Goal: Information Seeking & Learning: Compare options

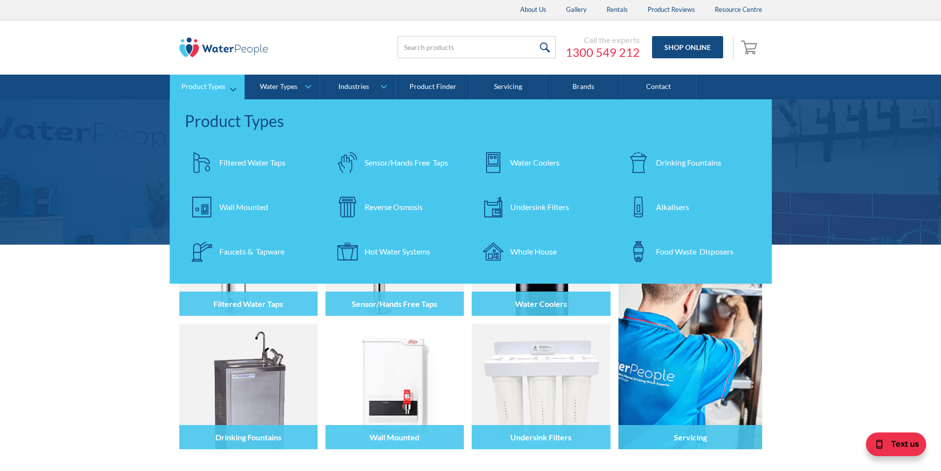
click at [526, 159] on div "Water Coolers" at bounding box center [534, 163] width 49 height 12
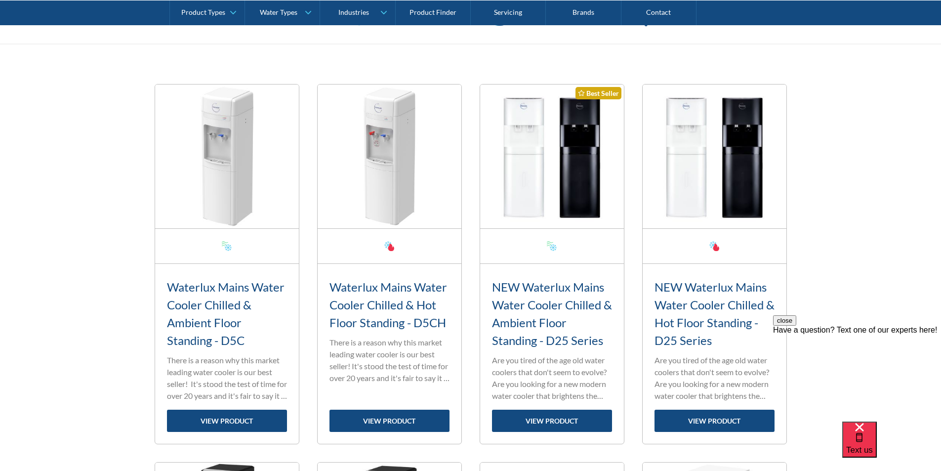
scroll to position [346, 0]
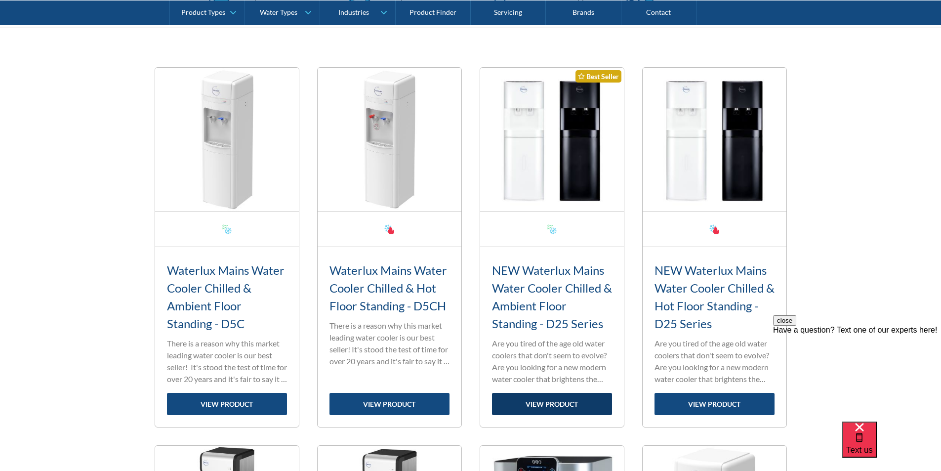
click at [550, 400] on link "view product" at bounding box center [552, 404] width 120 height 22
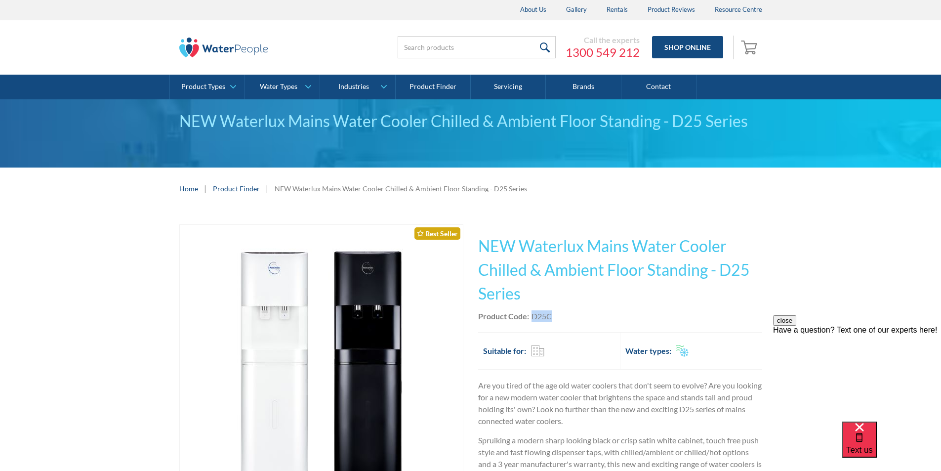
drag, startPoint x: 557, startPoint y: 316, endPoint x: 531, endPoint y: 315, distance: 26.2
click at [531, 315] on div "Product Code: D25C" at bounding box center [620, 316] width 284 height 12
copy div "D25C"
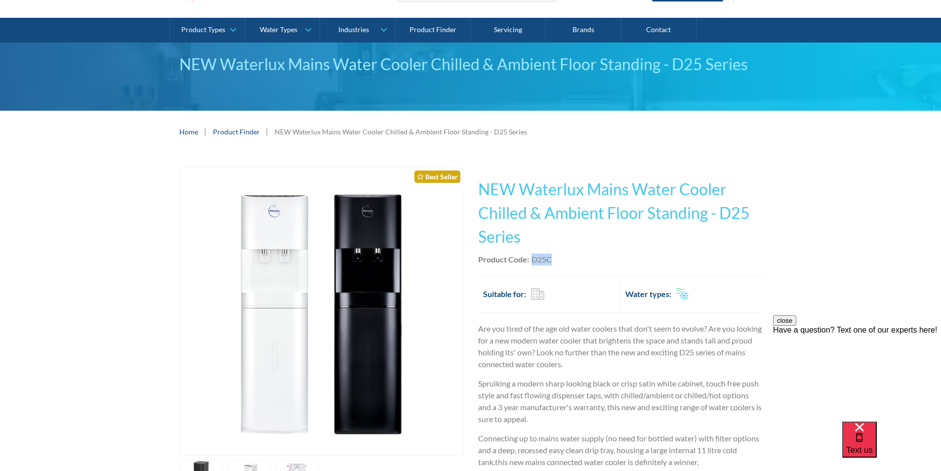
scroll to position [148, 0]
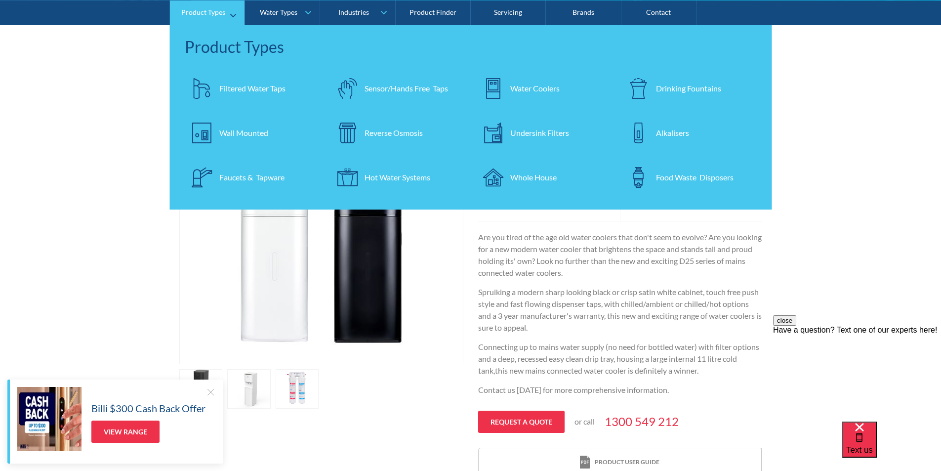
click at [535, 84] on div "Water Coolers" at bounding box center [534, 88] width 49 height 12
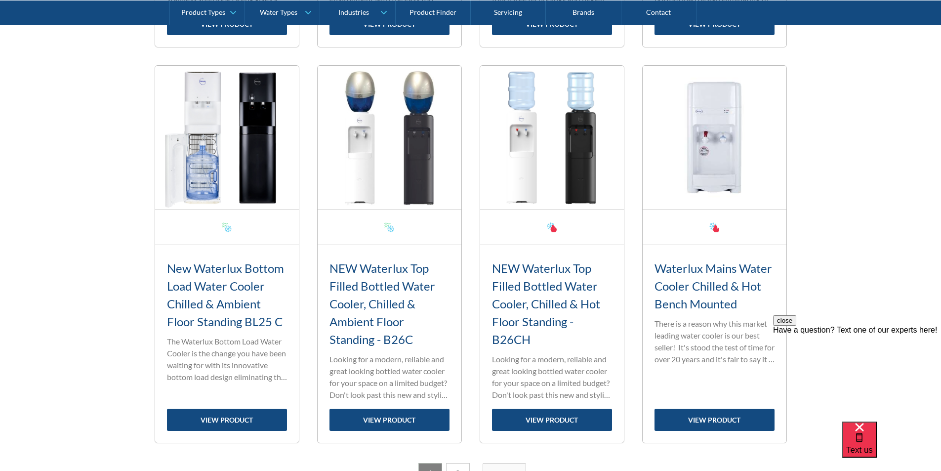
scroll to position [1482, 0]
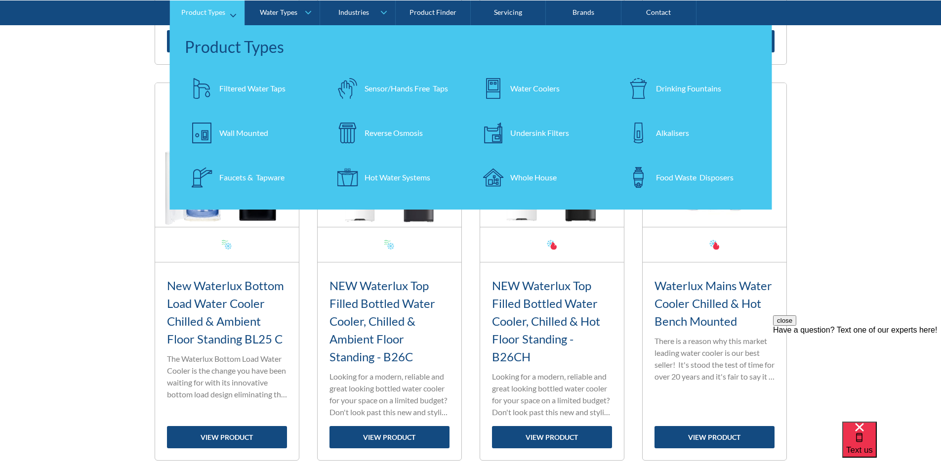
click at [236, 83] on div "Filtered Water Taps" at bounding box center [252, 88] width 66 height 12
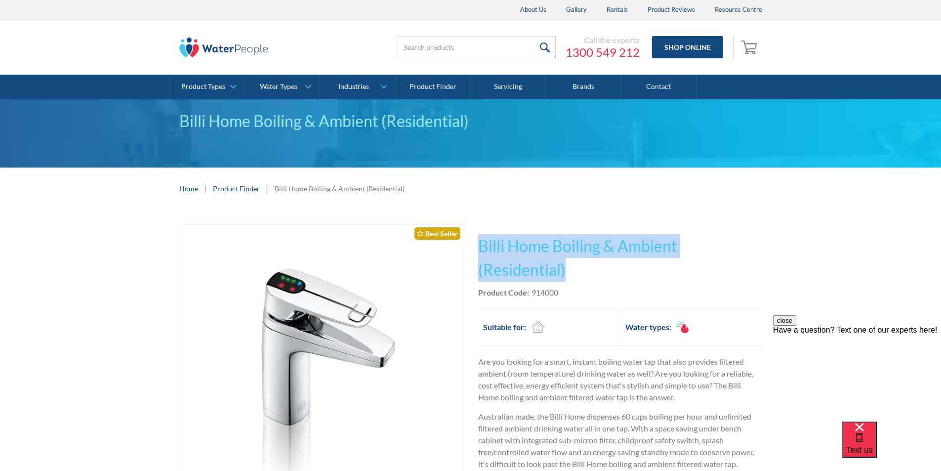
drag, startPoint x: 566, startPoint y: 267, endPoint x: 481, endPoint y: 237, distance: 90.6
click at [481, 237] on h1 "Billi Home Boiling & Ambient (Residential)" at bounding box center [620, 257] width 284 height 47
copy h1 "Billi Home Boiling & Ambient (Residential)"
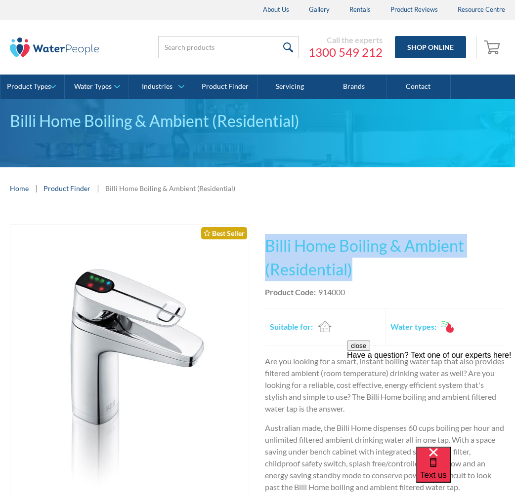
drag, startPoint x: 363, startPoint y: 267, endPoint x: 263, endPoint y: 240, distance: 103.9
click at [262, 238] on div "Play video Fits Most Brands Best Seller No items found. This tap design is incl…" at bounding box center [257, 439] width 495 height 430
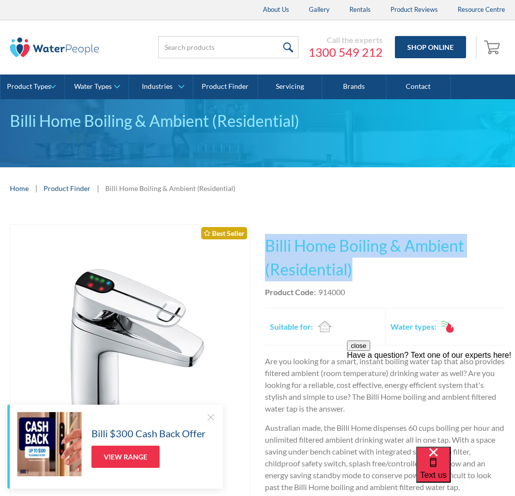
copy h1 "Billi Home Boiling & Ambient (Residential)"
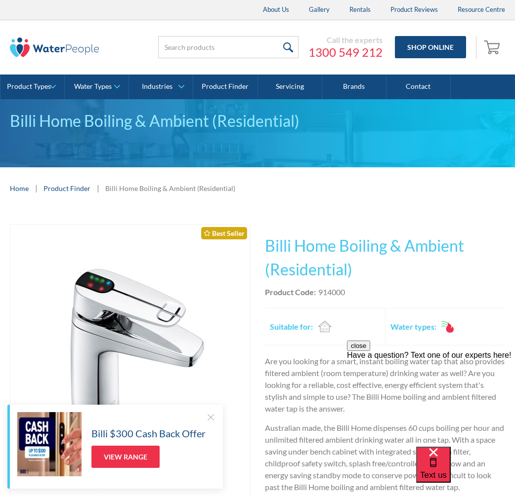
click at [354, 293] on div "Product Code: 914000" at bounding box center [385, 292] width 240 height 12
drag, startPoint x: 349, startPoint y: 292, endPoint x: 319, endPoint y: 293, distance: 30.1
click at [319, 293] on div "Product Code: 914000" at bounding box center [385, 292] width 240 height 12
copy div "914000"
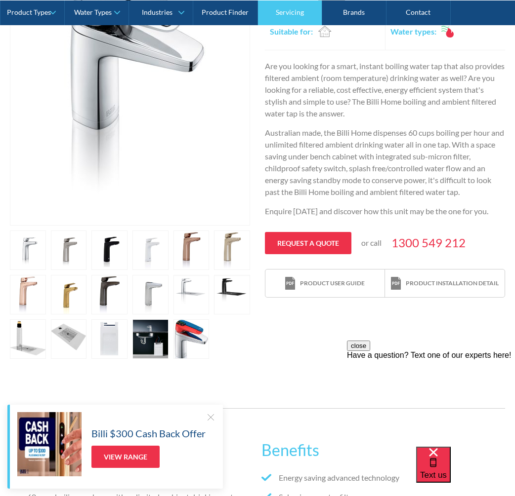
scroll to position [296, 0]
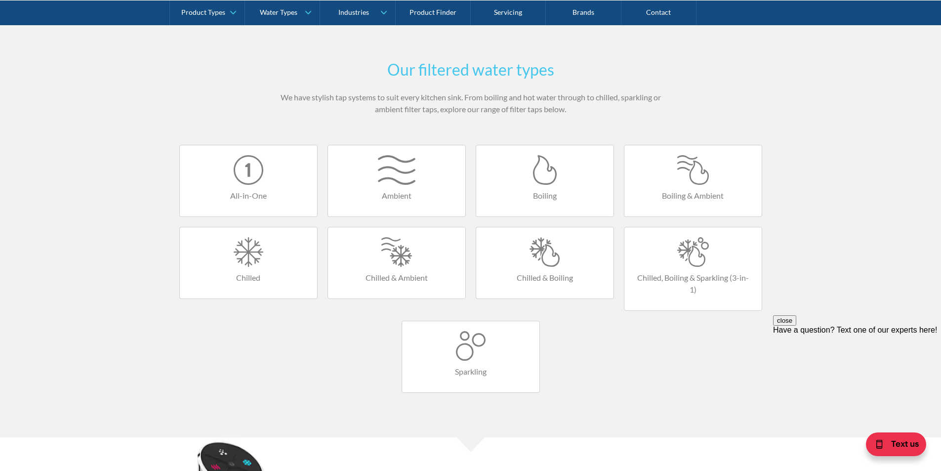
scroll to position [543, 0]
click at [460, 344] on div at bounding box center [471, 345] width 118 height 30
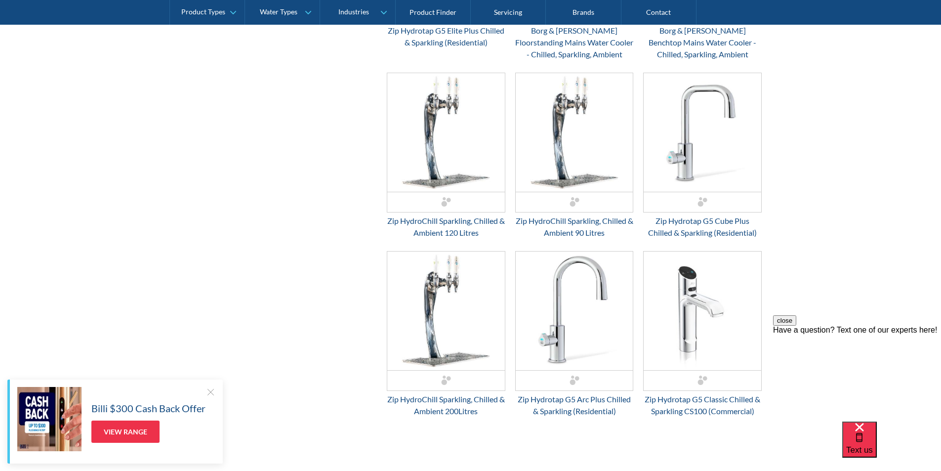
scroll to position [790, 0]
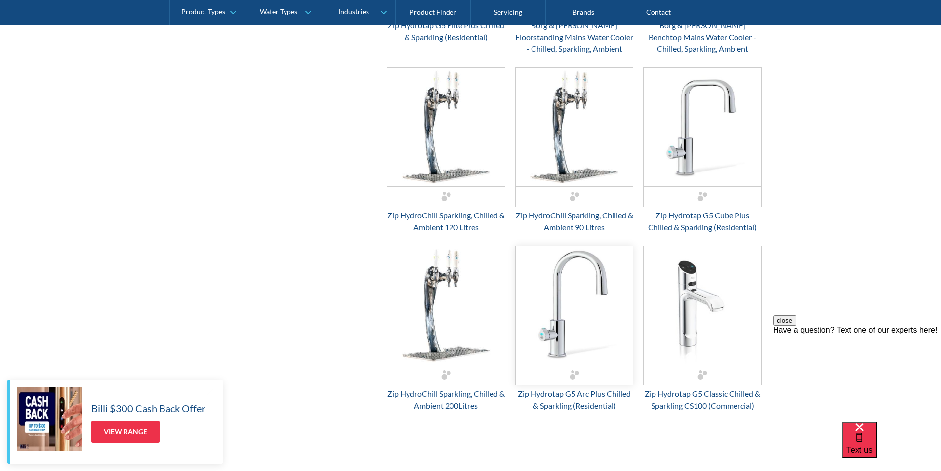
click at [555, 339] on img "Email Form 3" at bounding box center [575, 305] width 118 height 119
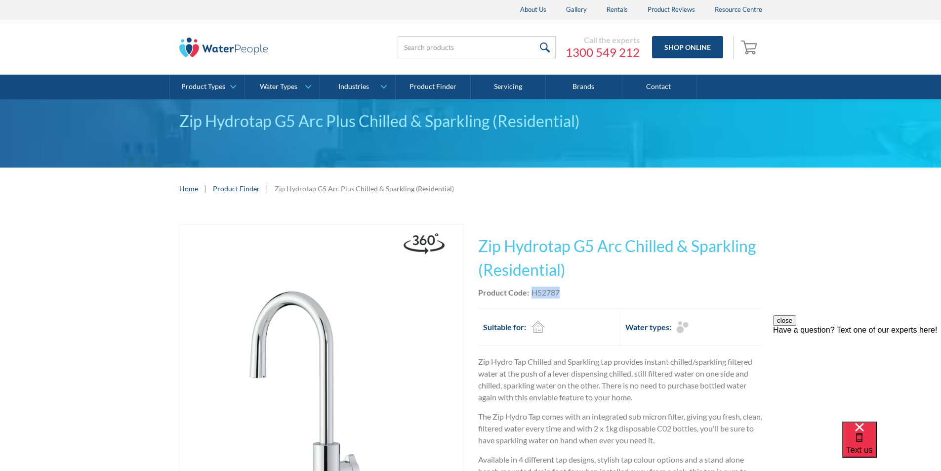
drag, startPoint x: 567, startPoint y: 291, endPoint x: 532, endPoint y: 294, distance: 35.2
click at [532, 294] on div "Product Code: H52787" at bounding box center [620, 292] width 284 height 12
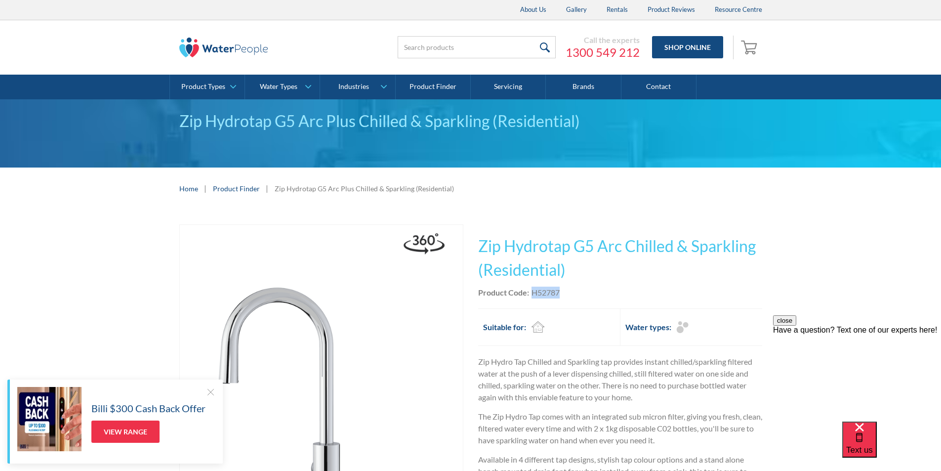
copy div "H52787"
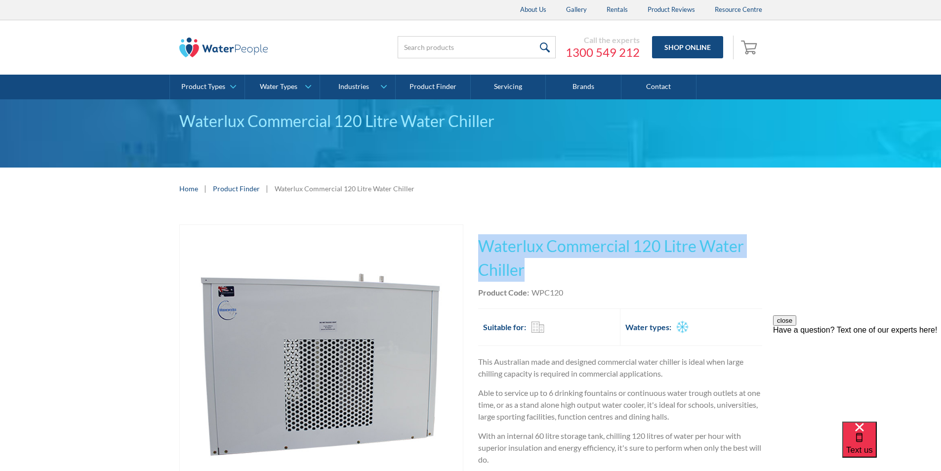
drag, startPoint x: 532, startPoint y: 268, endPoint x: 481, endPoint y: 236, distance: 60.7
click at [481, 236] on h1 "Waterlux Commercial 120 Litre Water Chiller" at bounding box center [620, 257] width 284 height 47
copy h1 "Waterlux Commercial 120 Litre Water Chiller"
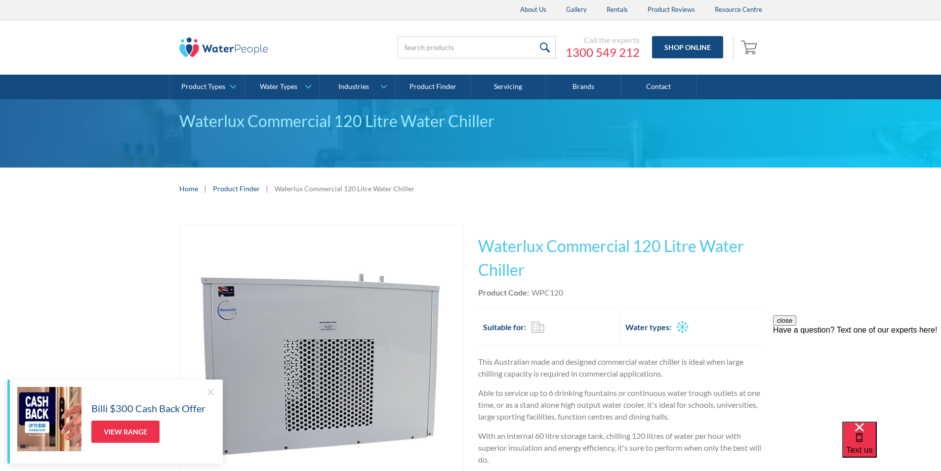
click at [570, 297] on div "Product Code: WPC120" at bounding box center [620, 292] width 284 height 12
drag, startPoint x: 561, startPoint y: 291, endPoint x: 533, endPoint y: 292, distance: 28.2
click at [533, 292] on div "Product Code: WPC120" at bounding box center [620, 292] width 284 height 12
copy div "WPC120"
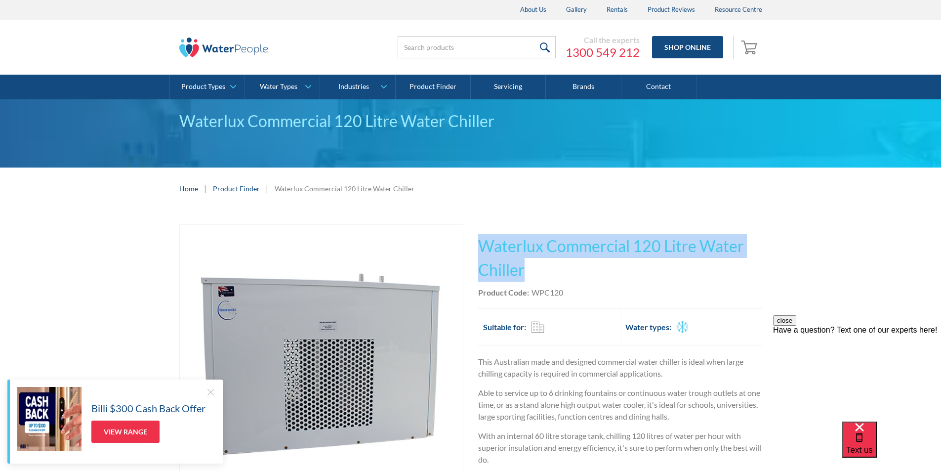
drag, startPoint x: 529, startPoint y: 268, endPoint x: 482, endPoint y: 239, distance: 56.3
click at [482, 239] on h1 "Waterlux Commercial 120 Litre Water Chiller" at bounding box center [620, 257] width 284 height 47
copy h1 "Waterlux Commercial 120 Litre Water Chiller"
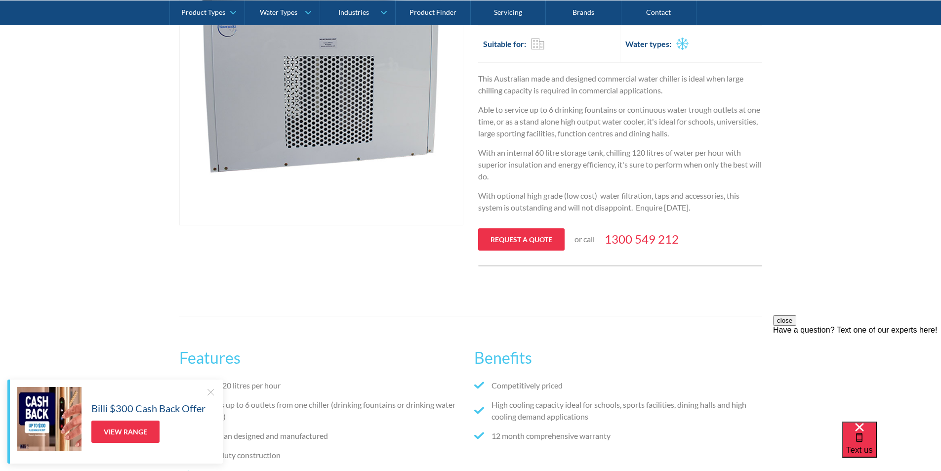
scroll to position [198, 0]
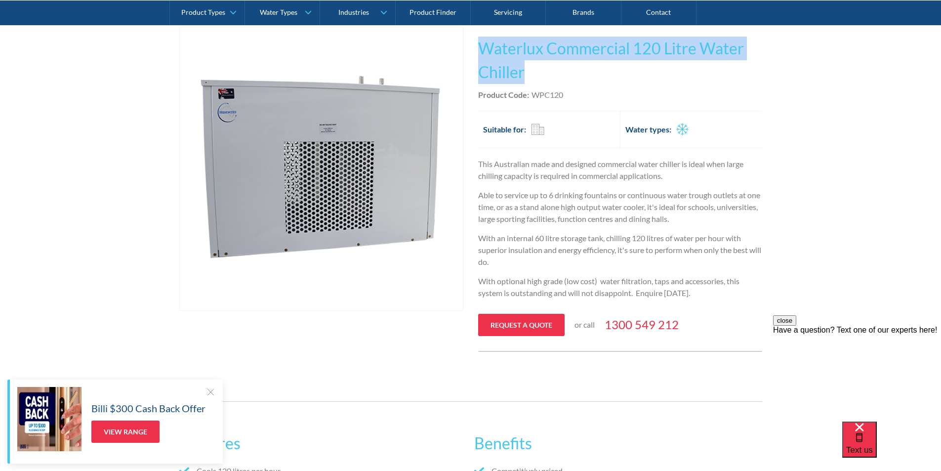
copy h1 "Waterlux Commercial 120 Litre Water Chiller"
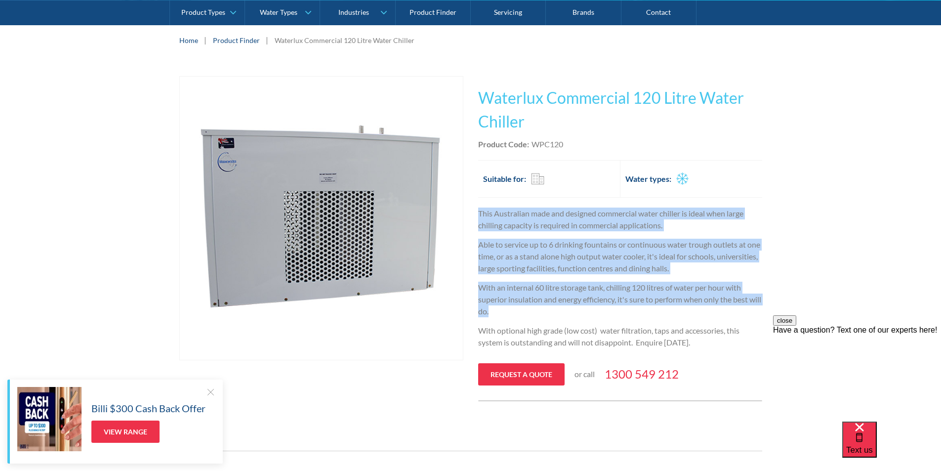
drag, startPoint x: 504, startPoint y: 310, endPoint x: 477, endPoint y: 215, distance: 98.6
click at [477, 215] on div "Play video Fits Most Brands Best Seller No items found. This tap design is incl…" at bounding box center [470, 238] width 583 height 325
copy div "This Australian made and designed commercial water chiller is ideal when large …"
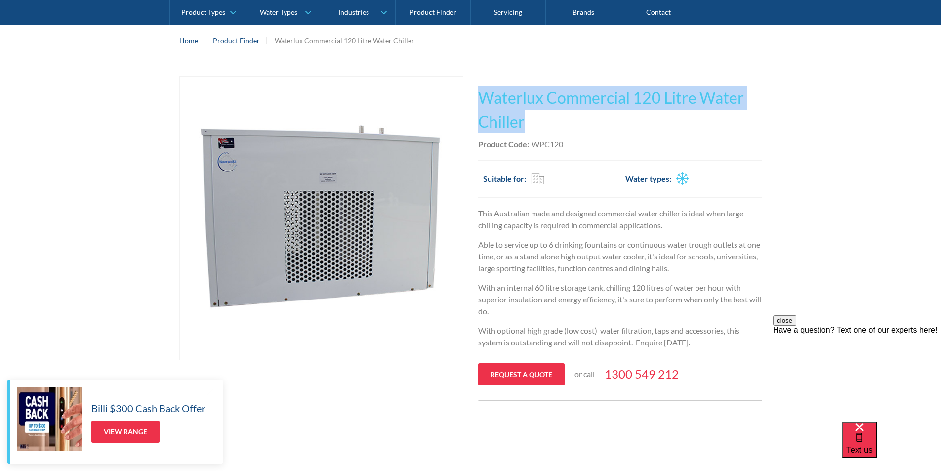
drag, startPoint x: 526, startPoint y: 125, endPoint x: 484, endPoint y: 96, distance: 51.8
click at [484, 96] on h1 "Waterlux Commercial 120 Litre Water Chiller" at bounding box center [620, 109] width 284 height 47
copy h1 "Waterlux Commercial 120 Litre Water Chiller"
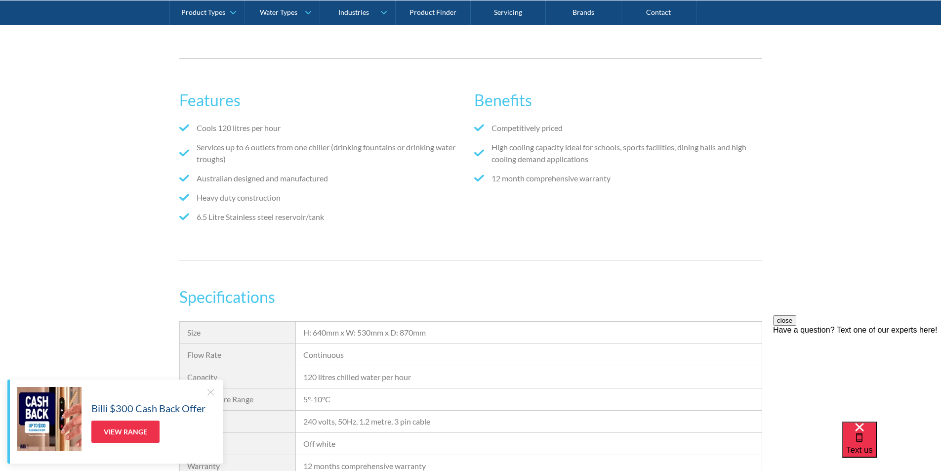
scroll to position [543, 0]
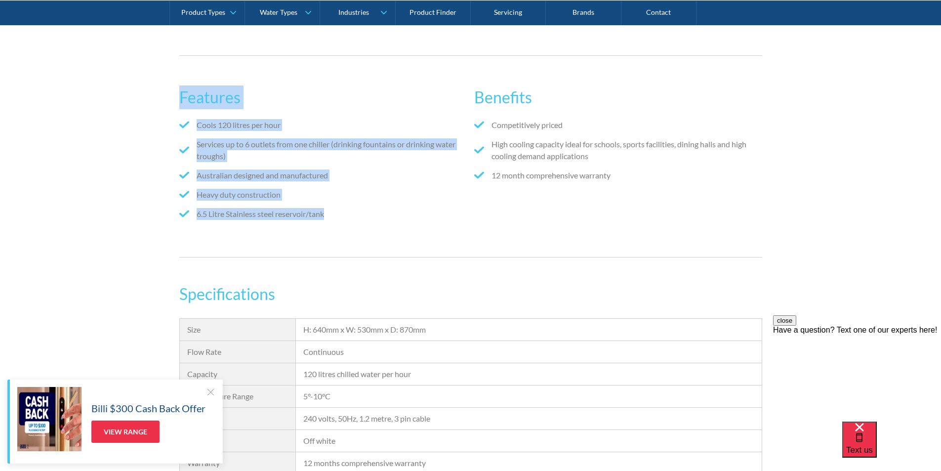
drag, startPoint x: 343, startPoint y: 212, endPoint x: 179, endPoint y: 94, distance: 201.7
click at [179, 94] on div "Features Cools 120 litres per hour Services up to 6 outlets from one chiller (d…" at bounding box center [322, 156] width 287 height 161
copy div "Features Cools 120 litres per hour Services up to 6 outlets from one chiller (d…"
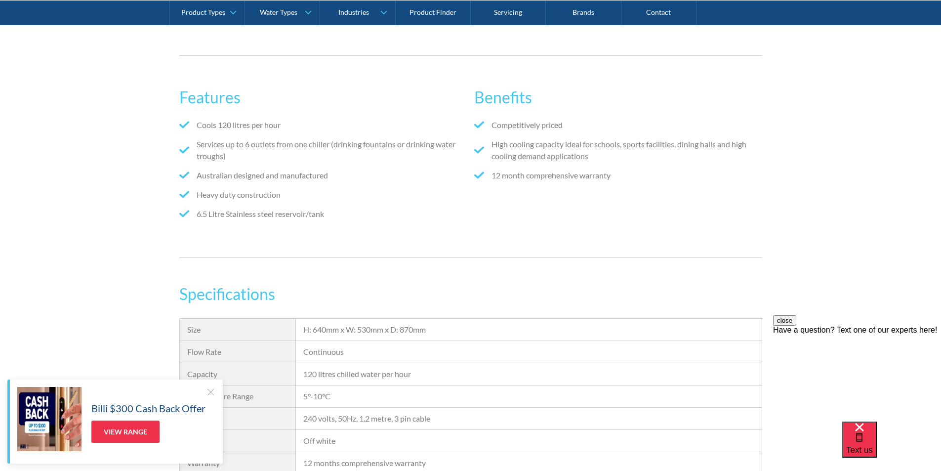
click at [611, 182] on ul "Competitively priced High cooling capacity ideal for schools, sports facilities…" at bounding box center [617, 154] width 287 height 70
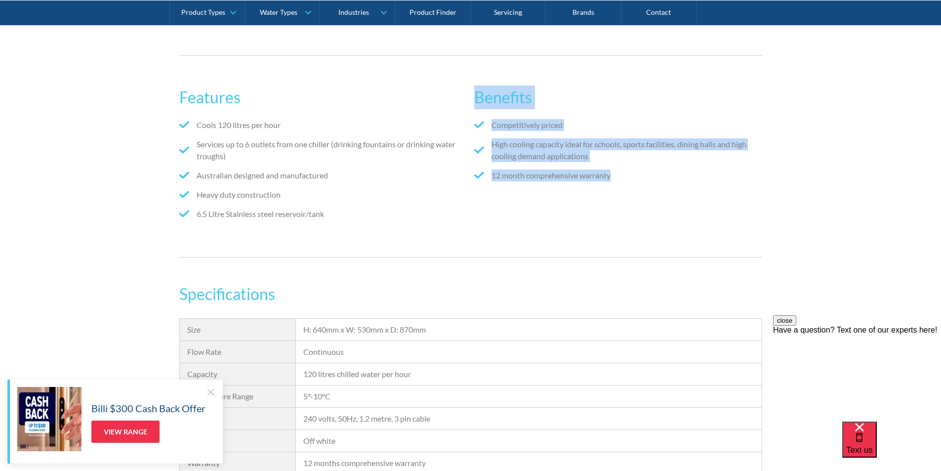
drag, startPoint x: 613, startPoint y: 175, endPoint x: 478, endPoint y: 97, distance: 156.9
click at [478, 97] on div "Benefits Competitively priced High cooling capacity ideal for schools, sports f…" at bounding box center [617, 156] width 287 height 161
copy div "Benefits Competitively priced High cooling capacity ideal for schools, sports f…"
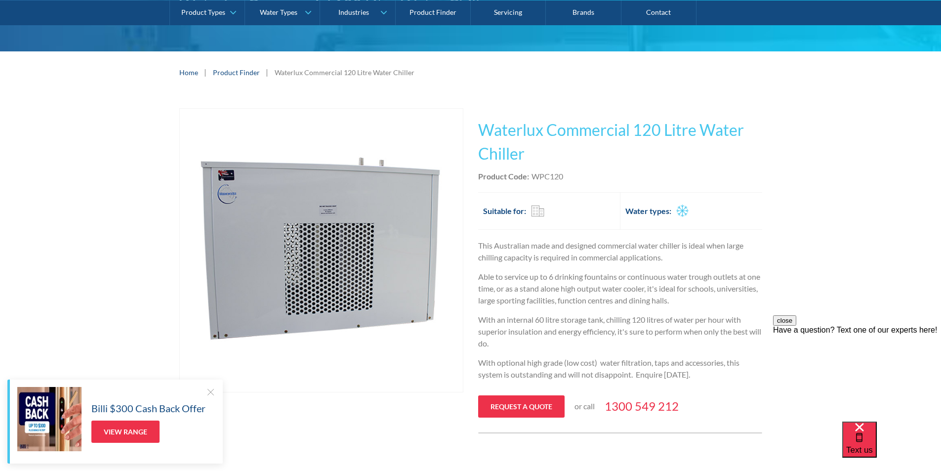
scroll to position [99, 0]
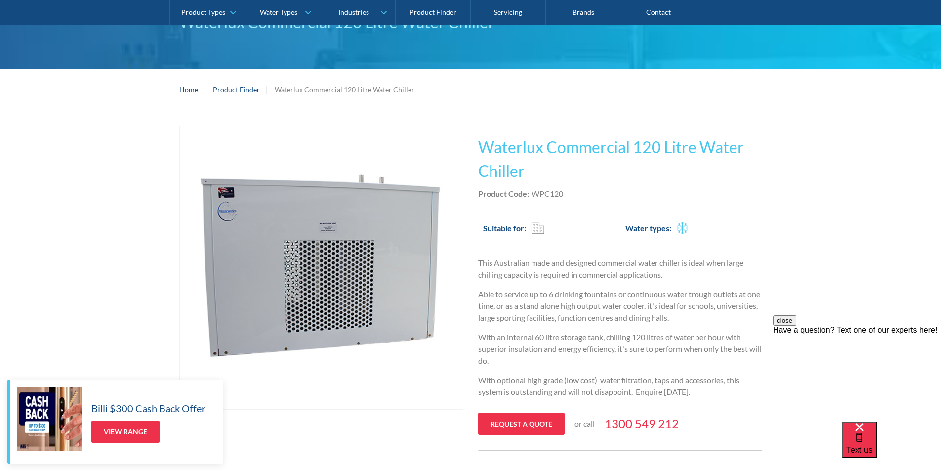
drag, startPoint x: 496, startPoint y: 148, endPoint x: 503, endPoint y: 148, distance: 6.4
click at [500, 149] on h1 "Waterlux Commercial 120 Litre Water Chiller" at bounding box center [620, 158] width 284 height 47
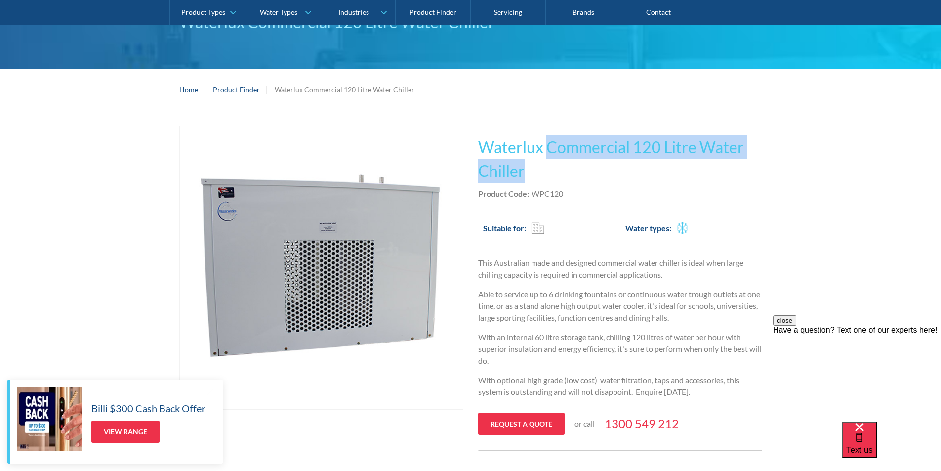
drag, startPoint x: 532, startPoint y: 170, endPoint x: 550, endPoint y: 148, distance: 28.2
click at [546, 147] on h1 "Waterlux Commercial 120 Litre Water Chiller" at bounding box center [620, 158] width 284 height 47
copy h1 "Commercial 120 Litre Water Chiller"
click at [576, 177] on h1 "Waterlux Commercial 120 Litre Water Chiller" at bounding box center [620, 158] width 284 height 47
drag, startPoint x: 538, startPoint y: 173, endPoint x: 483, endPoint y: 137, distance: 65.5
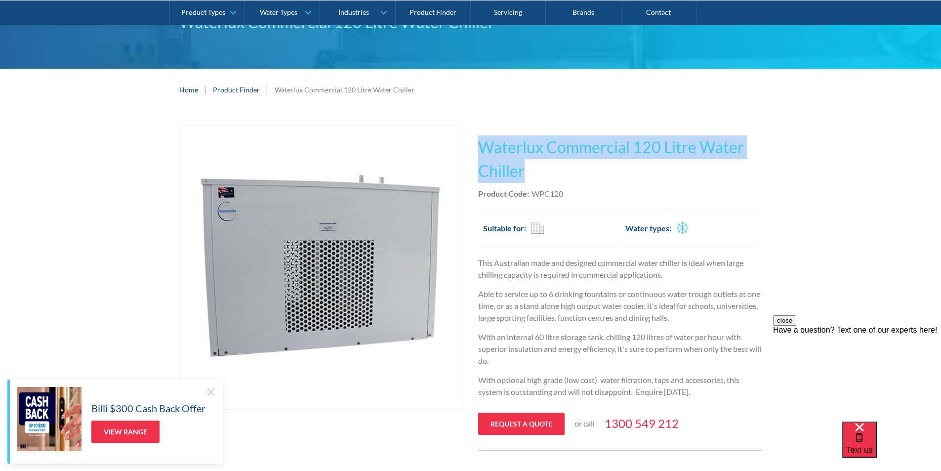
click at [483, 136] on h1 "Waterlux Commercial 120 Litre Water Chiller" at bounding box center [620, 158] width 284 height 47
copy h1 "Waterlux Commercial 120 Litre Water Chiller"
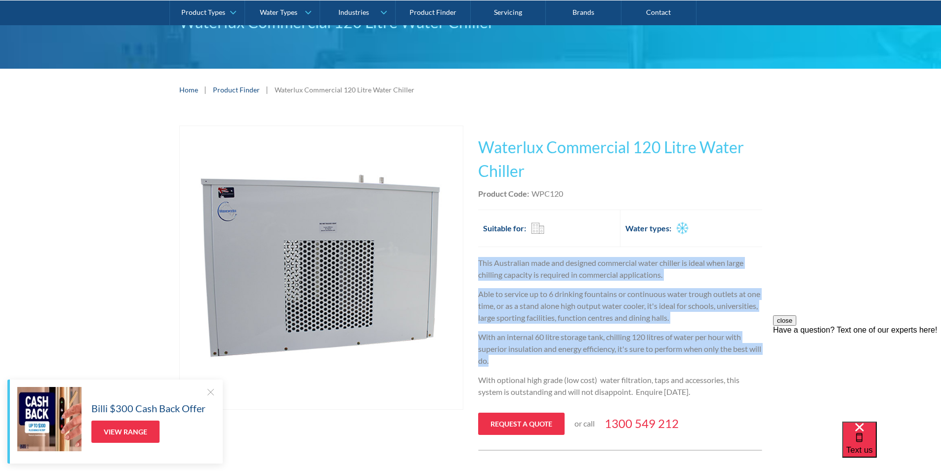
drag, startPoint x: 518, startPoint y: 356, endPoint x: 478, endPoint y: 264, distance: 100.0
click at [478, 264] on div "This Australian made and designed commercial water chiller is ideal when large …" at bounding box center [620, 331] width 284 height 148
copy div "This Australian made and designed commercial water chiller is ideal when large …"
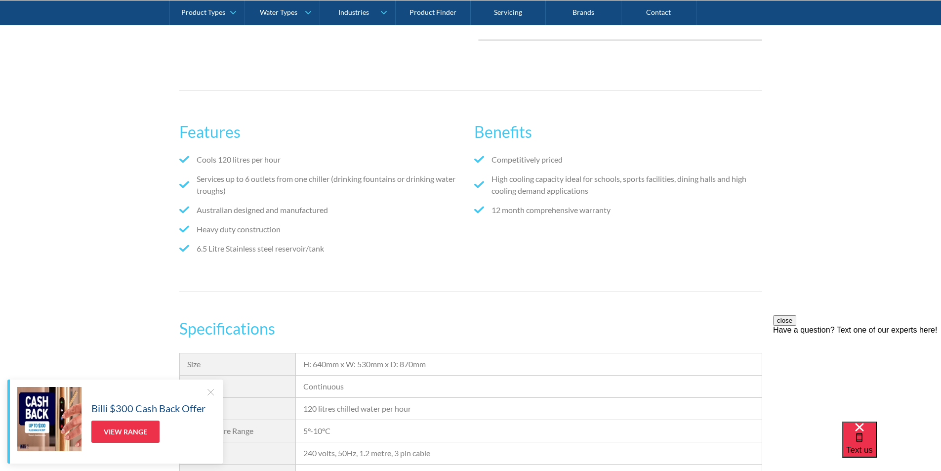
scroll to position [593, 0]
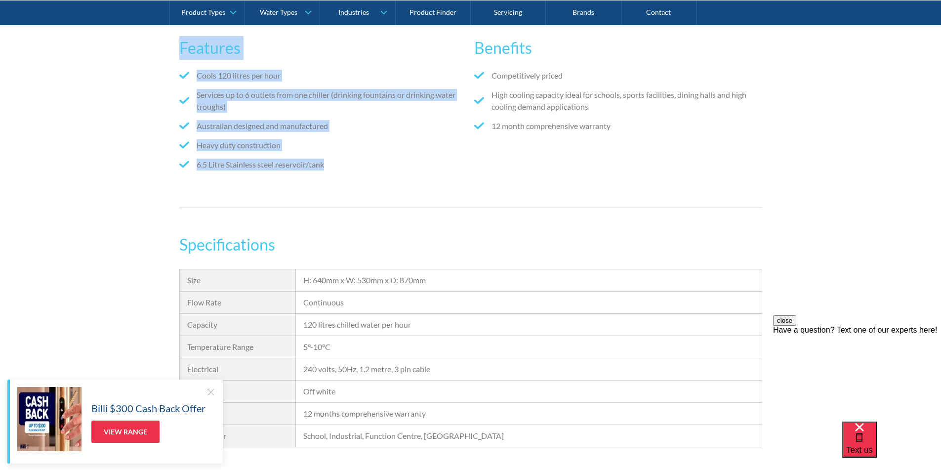
drag, startPoint x: 341, startPoint y: 170, endPoint x: 175, endPoint y: 47, distance: 206.9
click at [175, 47] on div "Features Cools 120 litres per hour Services up to 6 outlets from one chiller (d…" at bounding box center [470, 107] width 941 height 232
copy div "Features Cools 120 litres per hour Services up to 6 outlets from one chiller (d…"
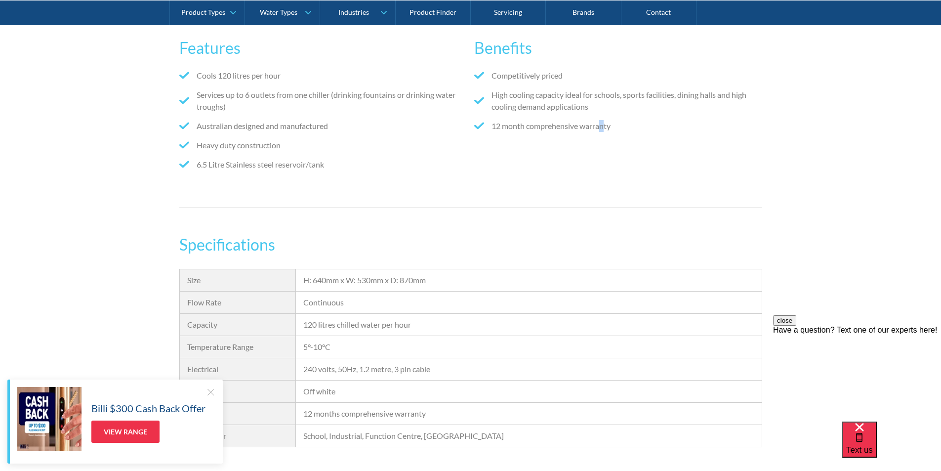
click at [604, 148] on div "Competitively priced High cooling capacity ideal for schools, sports facilities…" at bounding box center [617, 110] width 287 height 80
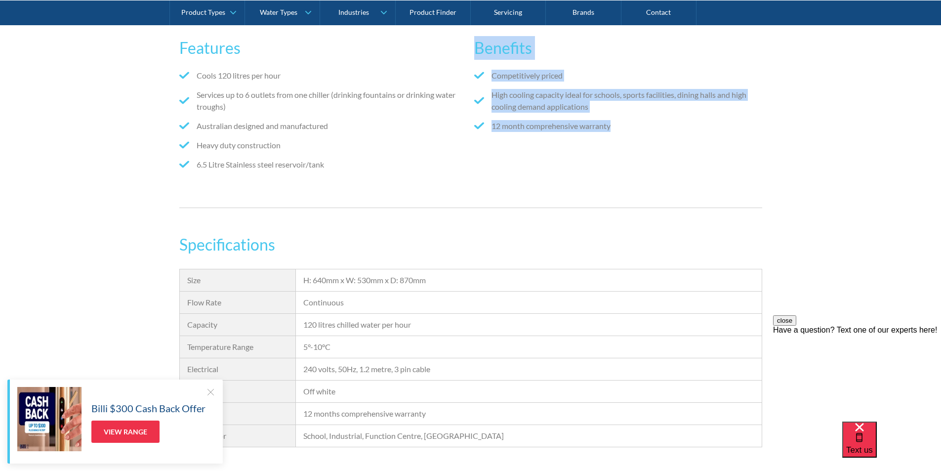
drag, startPoint x: 618, startPoint y: 126, endPoint x: 492, endPoint y: 45, distance: 150.1
click at [473, 49] on div "Features Cools 120 litres per hour Services up to 6 outlets from one chiller (d…" at bounding box center [470, 106] width 583 height 161
copy div "Benefits Competitively priced High cooling capacity ideal for schools, sports f…"
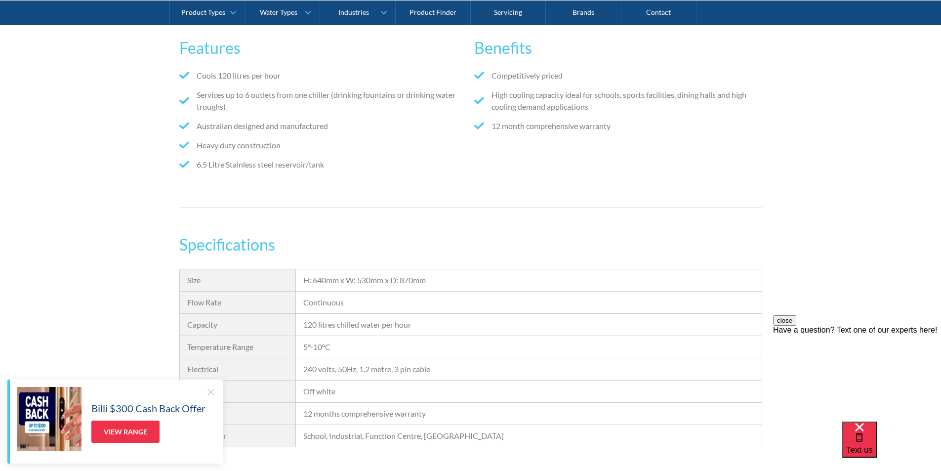
click at [405, 194] on div "Features Cools 120 litres per hour Services up to 6 outlets from one chiller (d…" at bounding box center [470, 107] width 583 height 202
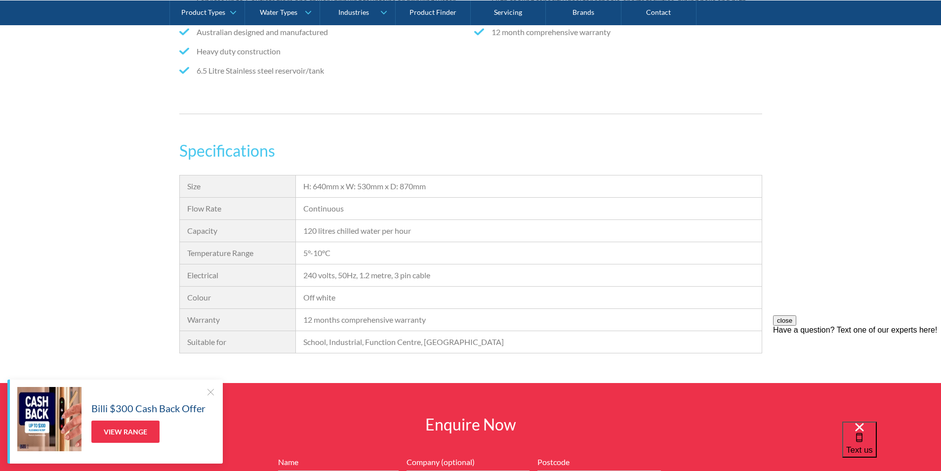
scroll to position [840, 0]
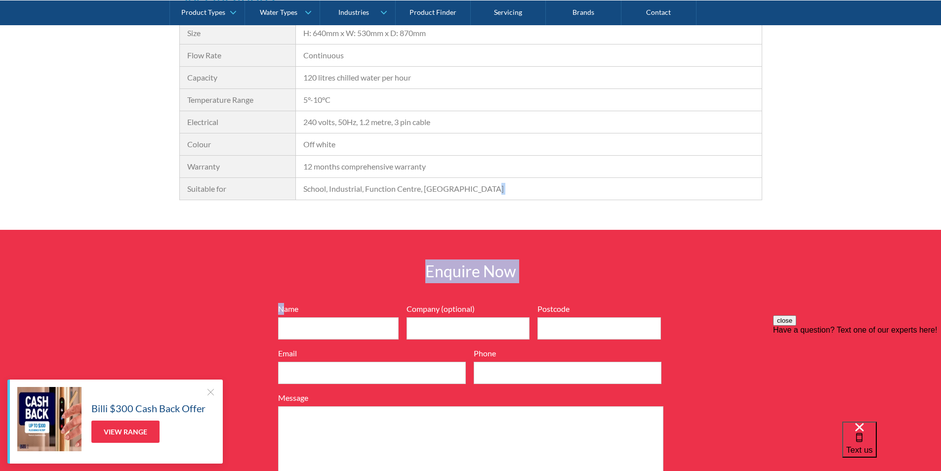
drag, startPoint x: 513, startPoint y: 185, endPoint x: 285, endPoint y: 285, distance: 248.8
click at [285, 285] on body "Christmas Trading Dates: Office Closes Friday December 24th. Open Tuesday Janua…" at bounding box center [470, 144] width 941 height 1969
click at [516, 214] on div "Specifications Size H: 640mm x W: 530mm x D: 870mm Flow Rate Continuous Capacit…" at bounding box center [470, 108] width 941 height 244
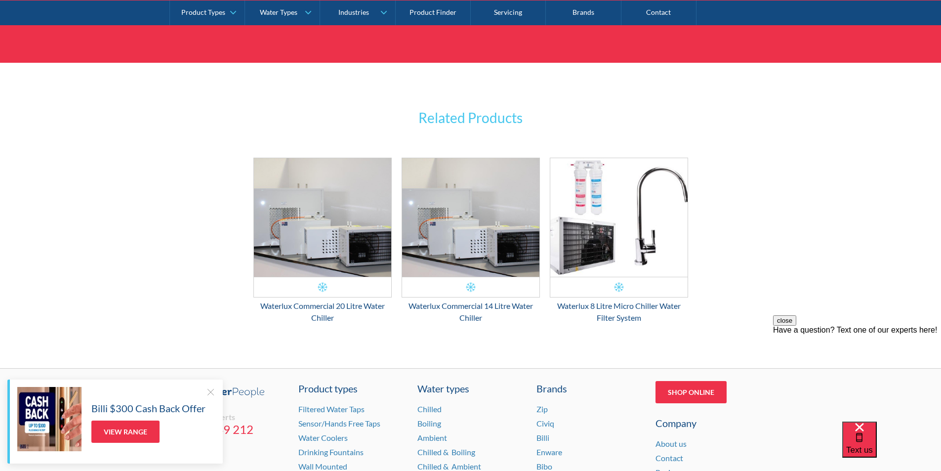
scroll to position [1333, 0]
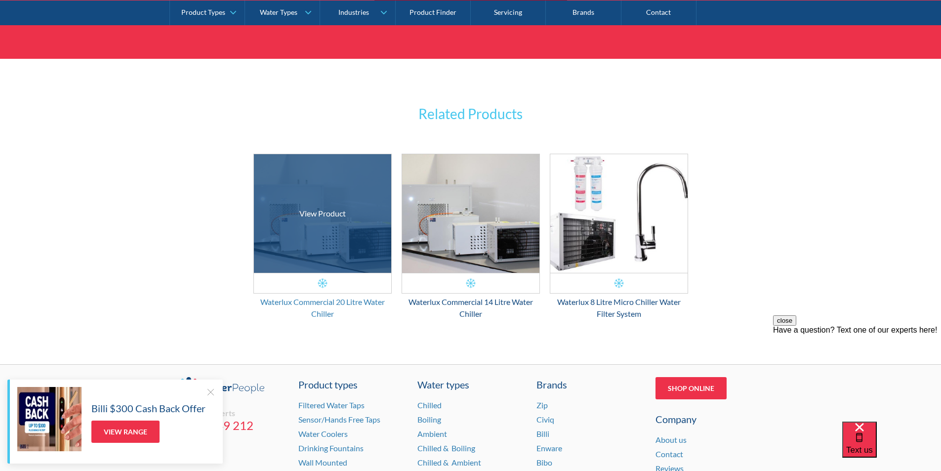
click at [322, 301] on div "Waterlux Commercial 20 Litre Water Chiller" at bounding box center [322, 308] width 138 height 24
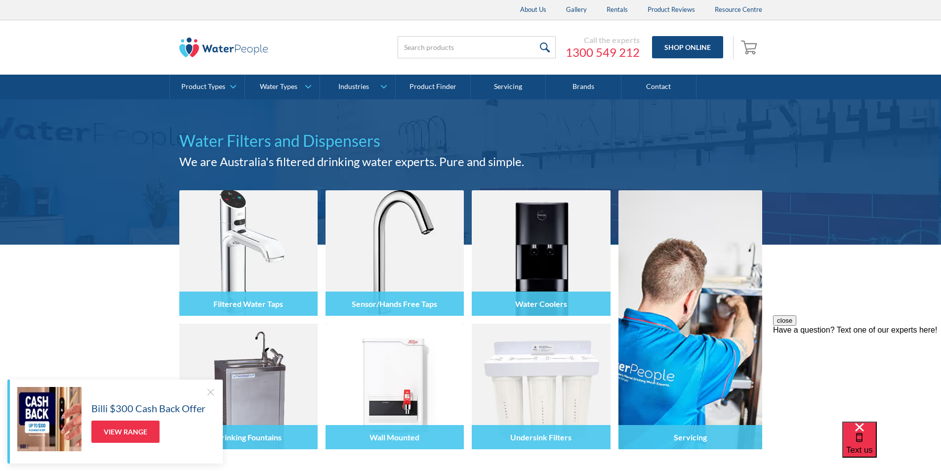
click at [128, 284] on div "Filtered Water Taps Sensor/Hands Free Taps Water Coolers Drinking Fountains Wal…" at bounding box center [470, 373] width 941 height 259
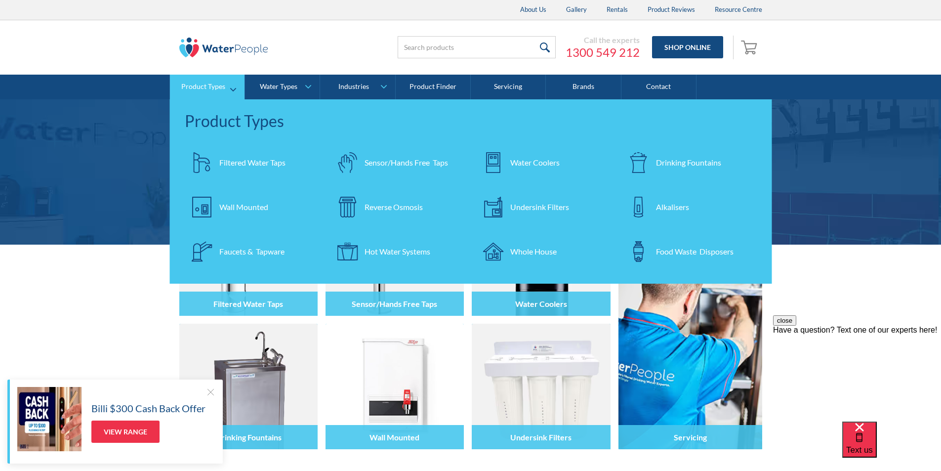
click at [229, 163] on div "Filtered Water Taps" at bounding box center [252, 163] width 66 height 12
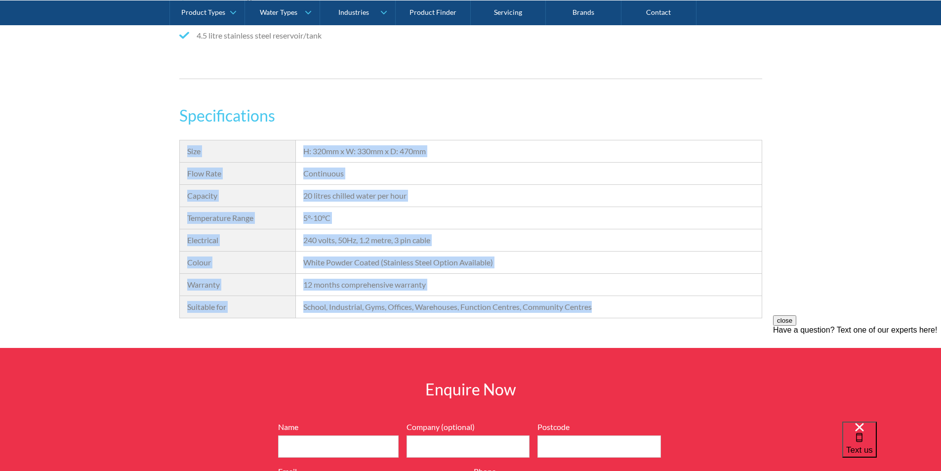
drag, startPoint x: 604, startPoint y: 305, endPoint x: 185, endPoint y: 148, distance: 447.3
click at [185, 148] on div "Size H: 320mm x W: 330mm x D: 470mm Flow Rate Continuous Capacity 20 litres chi…" at bounding box center [470, 229] width 583 height 178
copy div "Size H: 320mm x W: 330mm x D: 470mm Flow Rate Continuous Capacity 20 litres chi…"
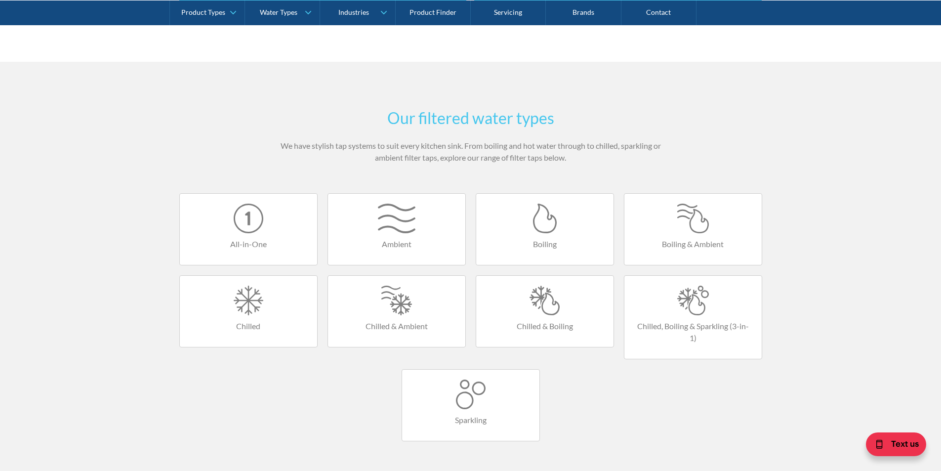
click at [265, 227] on div at bounding box center [249, 218] width 118 height 30
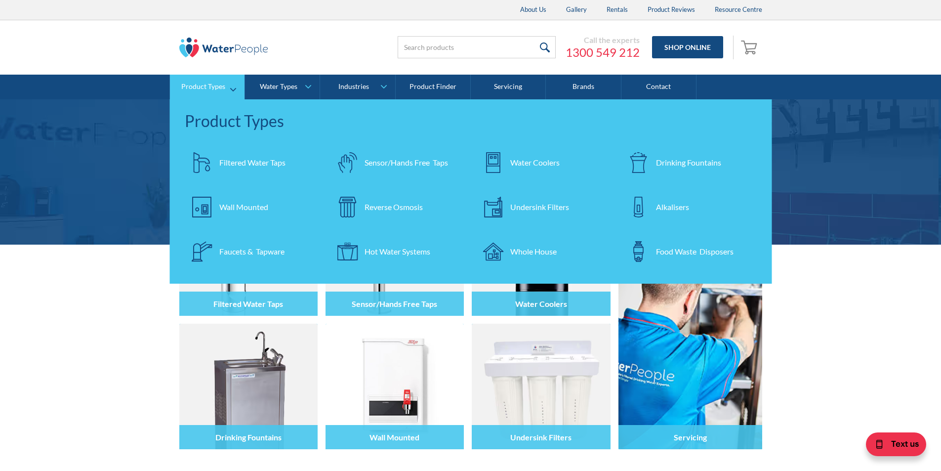
click at [240, 162] on div "Filtered Water Taps" at bounding box center [252, 163] width 66 height 12
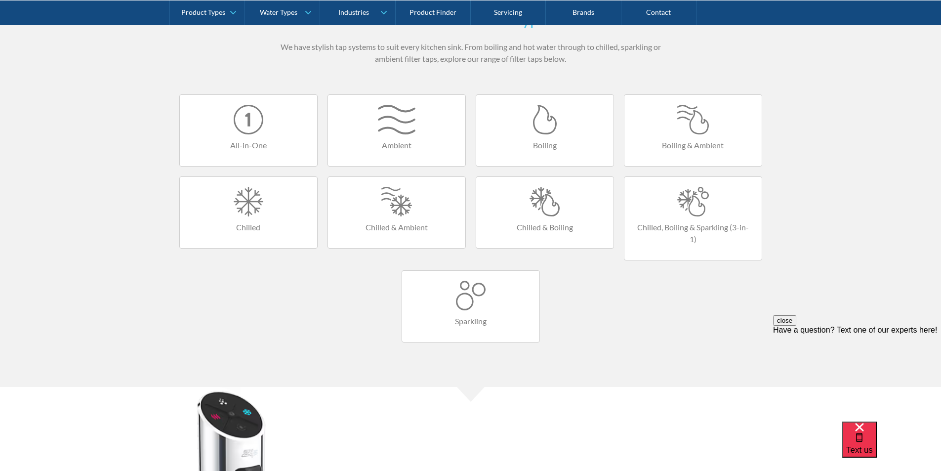
click at [544, 208] on div at bounding box center [545, 202] width 118 height 30
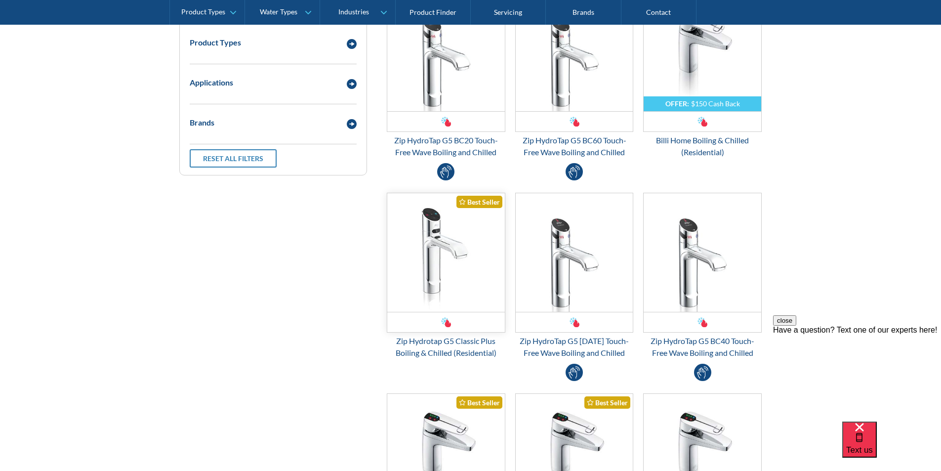
click at [461, 235] on img "Email Form 3" at bounding box center [446, 252] width 118 height 119
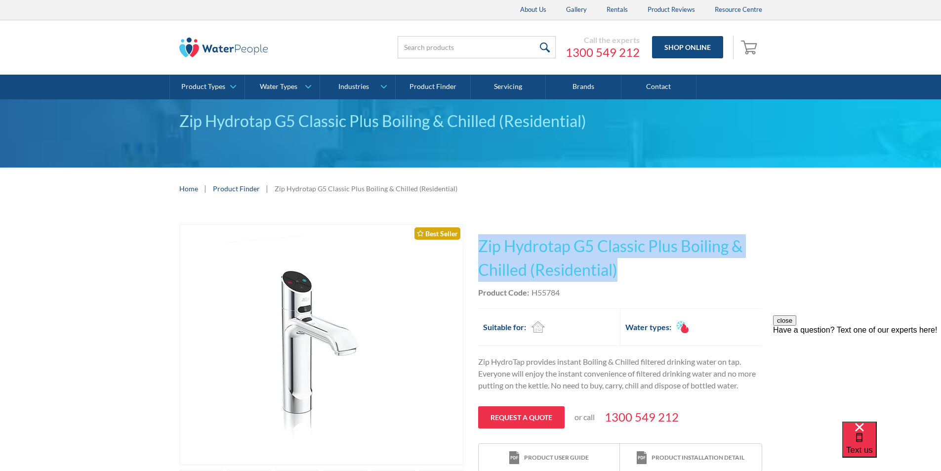
drag, startPoint x: 607, startPoint y: 262, endPoint x: 506, endPoint y: 249, distance: 102.6
click at [479, 243] on h1 "Zip Hydrotap G5 Classic Plus Boiling & Chilled (Residential)" at bounding box center [620, 257] width 284 height 47
copy h1 "Zip Hydrotap G5 Classic Plus Boiling & Chilled (Residential)"
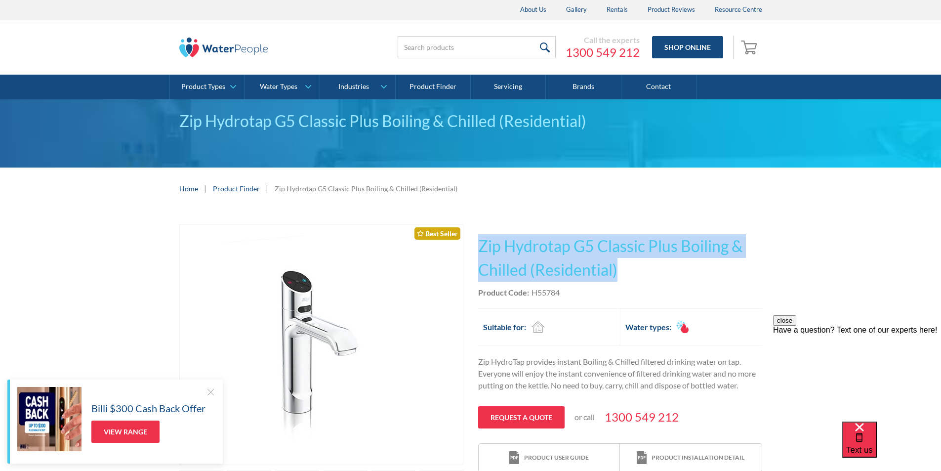
copy h1 "Zip Hydrotap G5 Classic Plus Boiling & Chilled (Residential)"
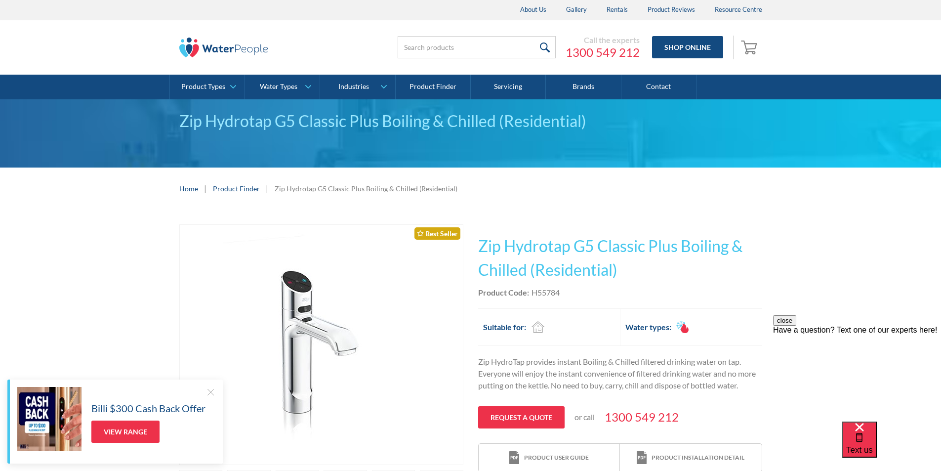
click at [569, 300] on div "This tap design is included in our standard range tap options when you purchase…" at bounding box center [620, 348] width 284 height 248
drag, startPoint x: 565, startPoint y: 288, endPoint x: 533, endPoint y: 297, distance: 33.0
click at [533, 297] on div "Product Code: H55784" at bounding box center [620, 292] width 284 height 12
copy div "H55784"
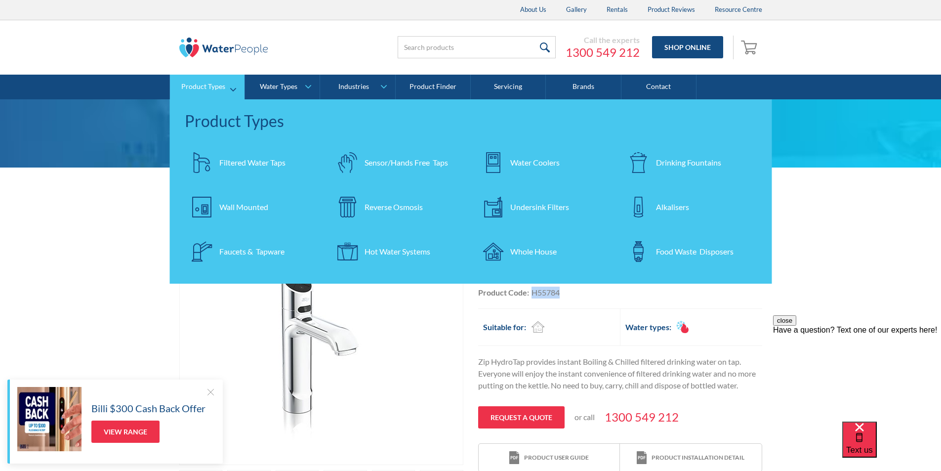
click at [240, 164] on div "Filtered Water Taps" at bounding box center [252, 163] width 66 height 12
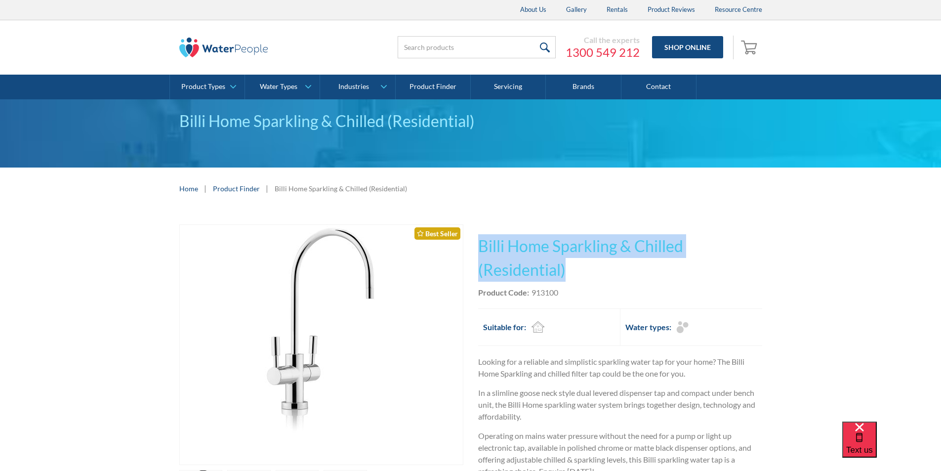
drag, startPoint x: 572, startPoint y: 267, endPoint x: 475, endPoint y: 245, distance: 99.6
click at [474, 245] on div "Play video Fits Most Brands Best Seller No items found. This tap design is incl…" at bounding box center [470, 391] width 583 height 334
copy h1 "Billi Home Sparkling & Chilled (Residential)"
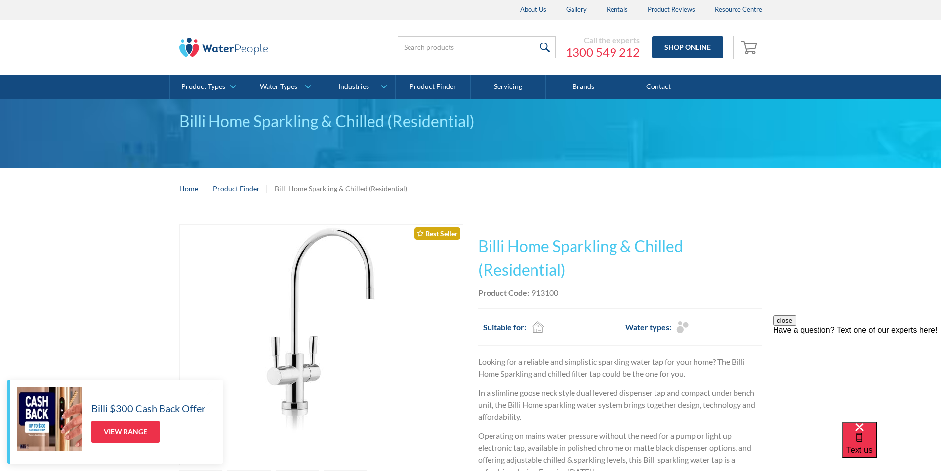
click at [571, 290] on div "Product Code: 913100" at bounding box center [620, 292] width 284 height 12
drag, startPoint x: 570, startPoint y: 289, endPoint x: 547, endPoint y: 290, distance: 22.8
click at [548, 290] on div "Product Code: 913100" at bounding box center [620, 292] width 284 height 12
copy div "913100"
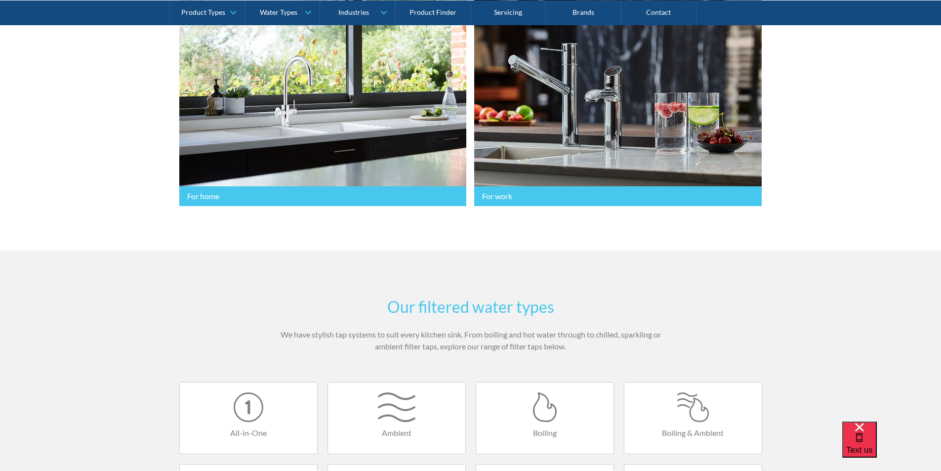
scroll to position [494, 0]
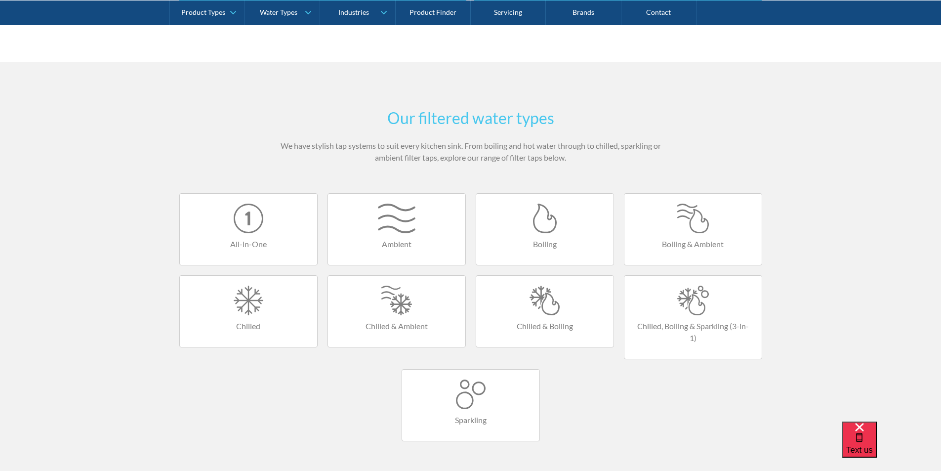
click at [536, 298] on div at bounding box center [545, 300] width 118 height 30
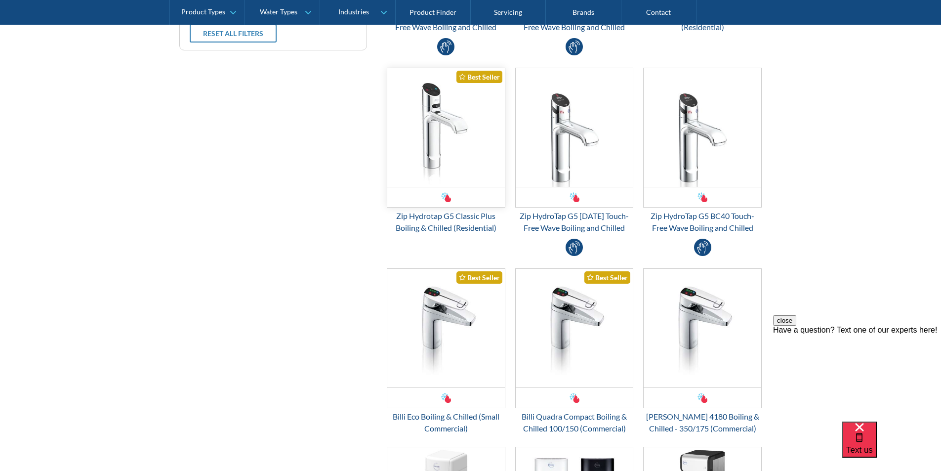
scroll to position [543, 0]
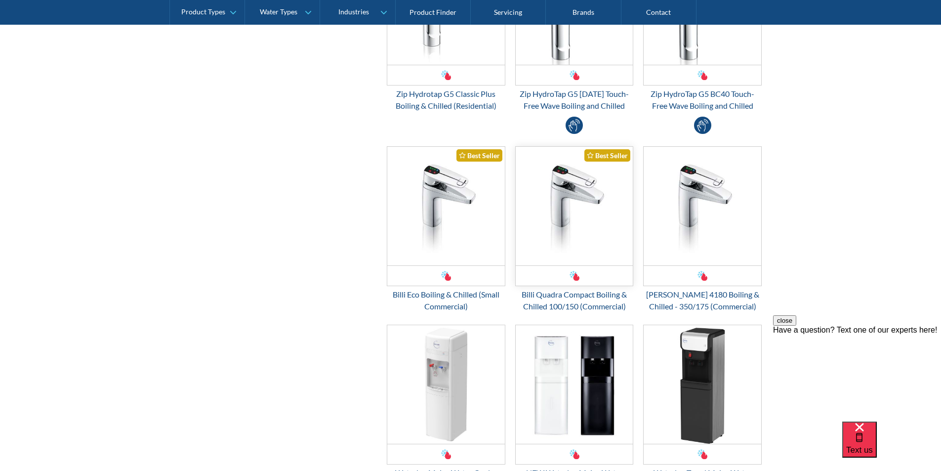
click at [558, 253] on img "Email Form 3" at bounding box center [575, 206] width 118 height 119
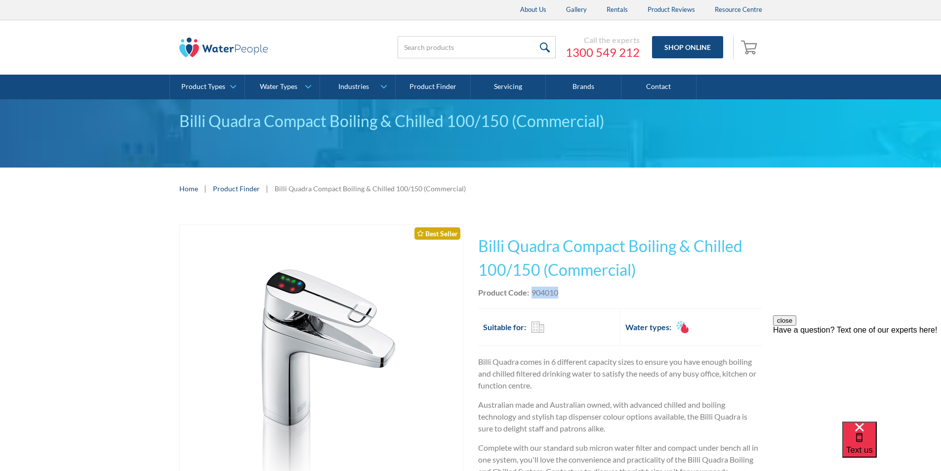
drag, startPoint x: 558, startPoint y: 290, endPoint x: 532, endPoint y: 297, distance: 27.1
click at [532, 297] on div "904010" at bounding box center [544, 292] width 27 height 12
copy div "904010"
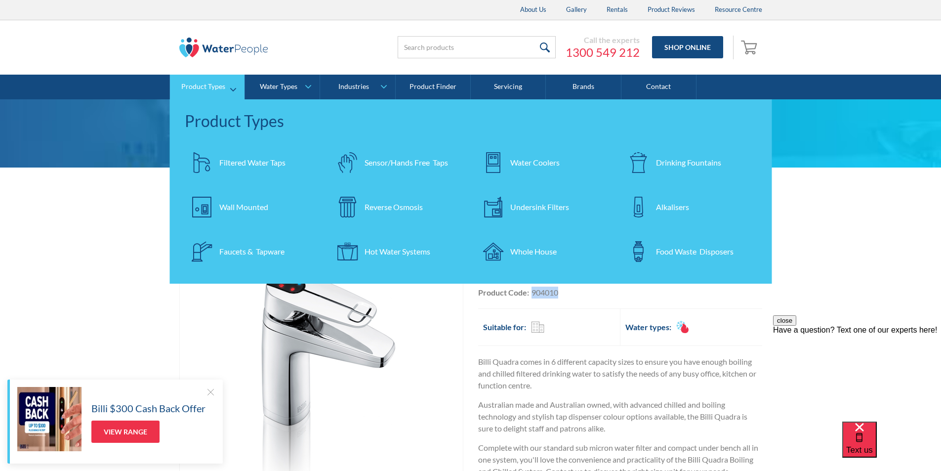
click at [247, 160] on div "Filtered Water Taps" at bounding box center [252, 163] width 66 height 12
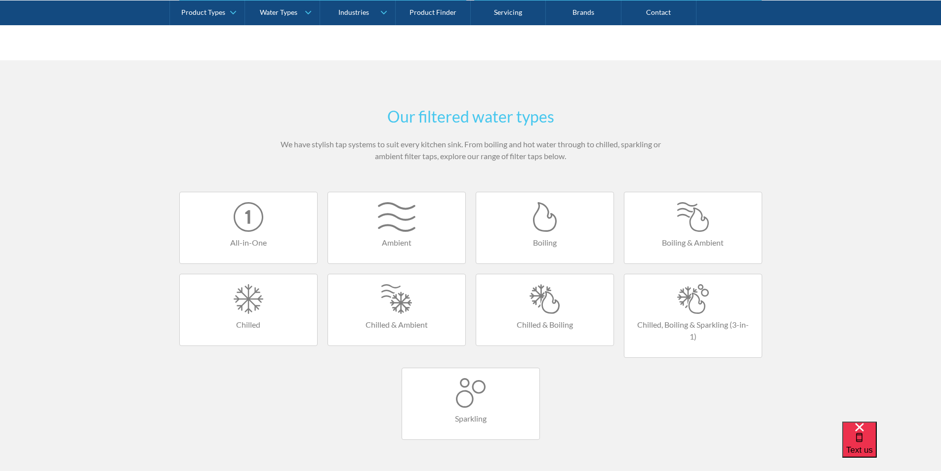
scroll to position [543, 0]
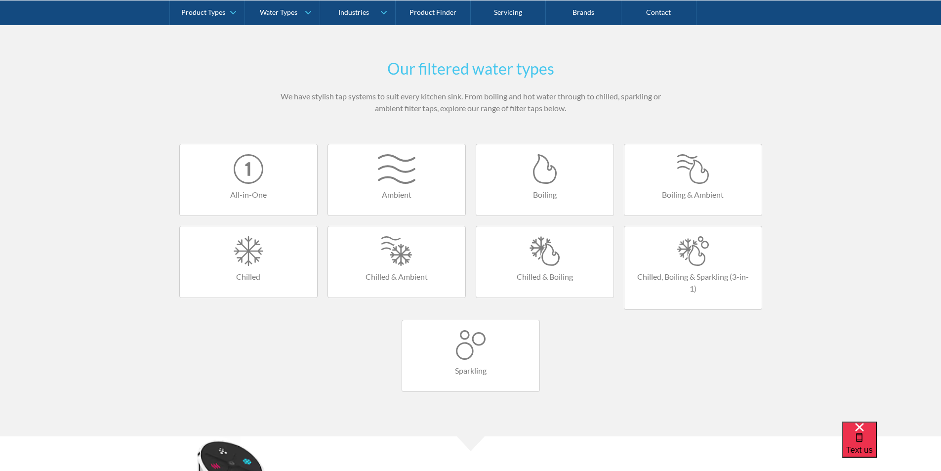
click at [540, 248] on div at bounding box center [545, 251] width 118 height 30
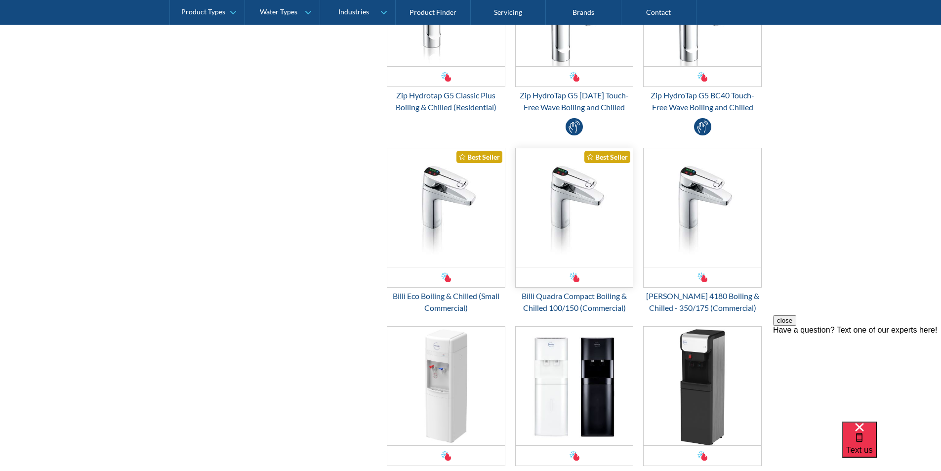
scroll to position [543, 0]
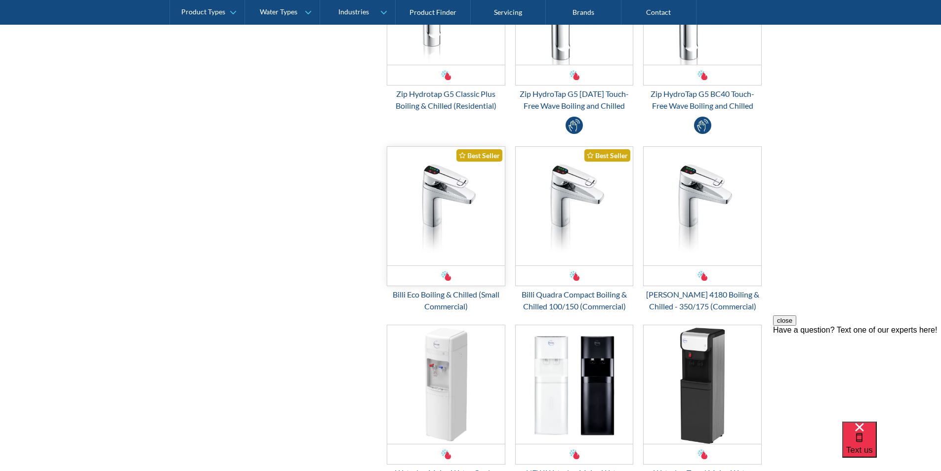
click at [437, 250] on img "Email Form 3" at bounding box center [446, 206] width 118 height 119
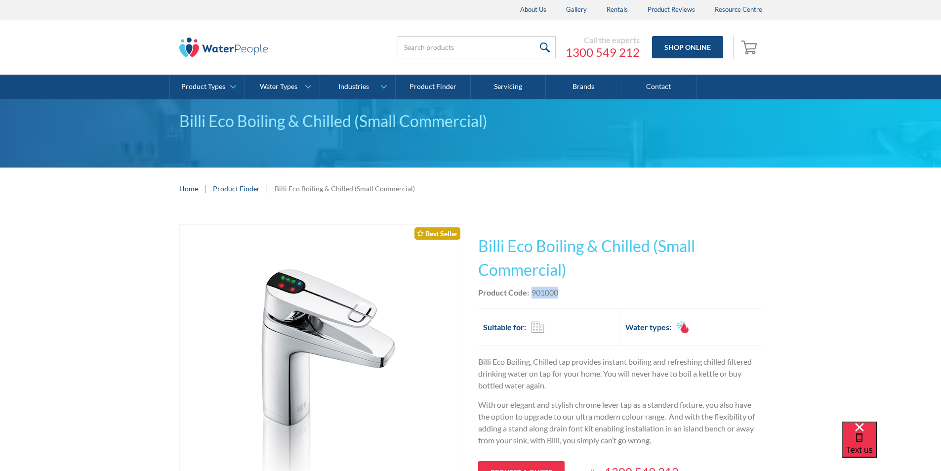
drag, startPoint x: 563, startPoint y: 288, endPoint x: 530, endPoint y: 297, distance: 33.2
click at [530, 296] on div "Product Code: 901000" at bounding box center [620, 292] width 284 height 12
copy div "901000"
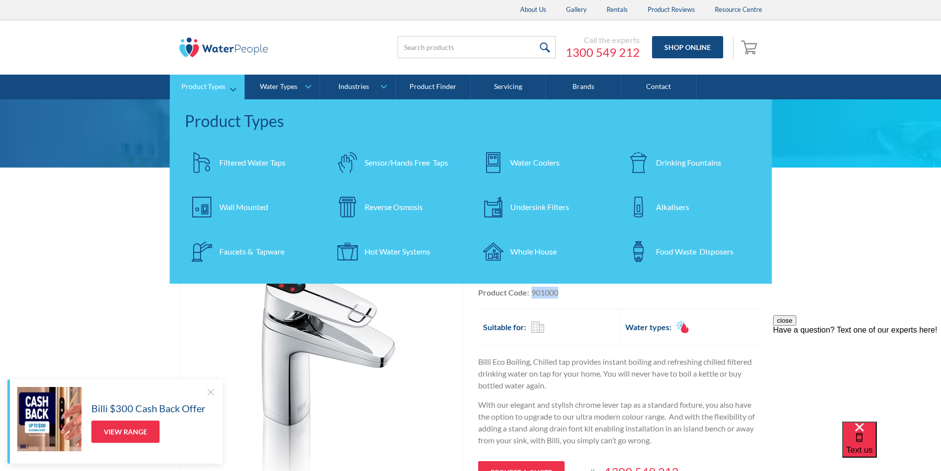
click at [543, 158] on div "Water Coolers" at bounding box center [534, 163] width 49 height 12
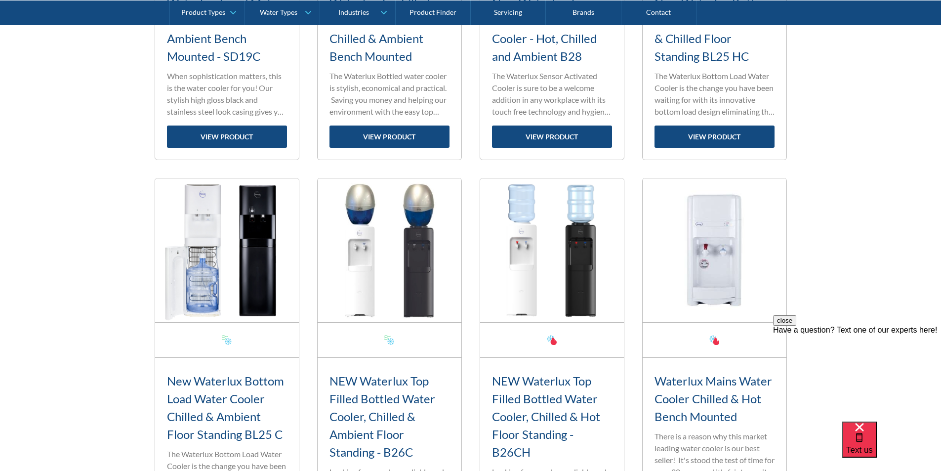
scroll to position [1385, 0]
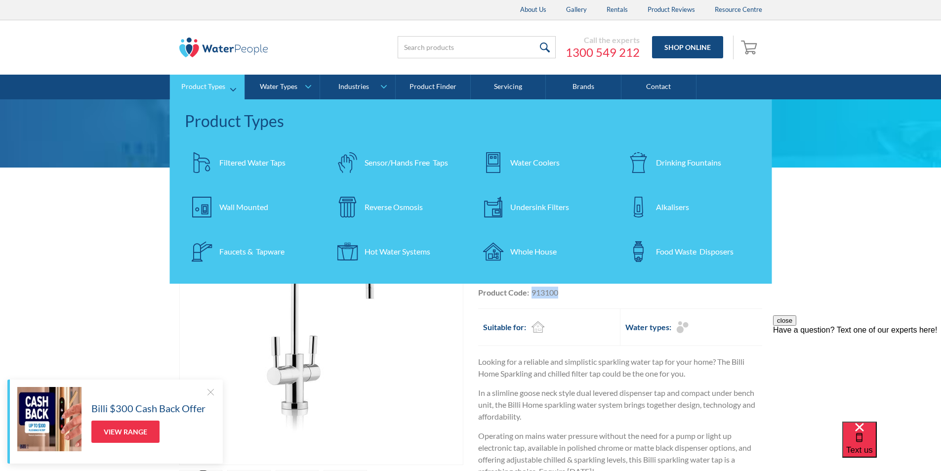
click at [228, 160] on div "Filtered Water Taps" at bounding box center [252, 163] width 66 height 12
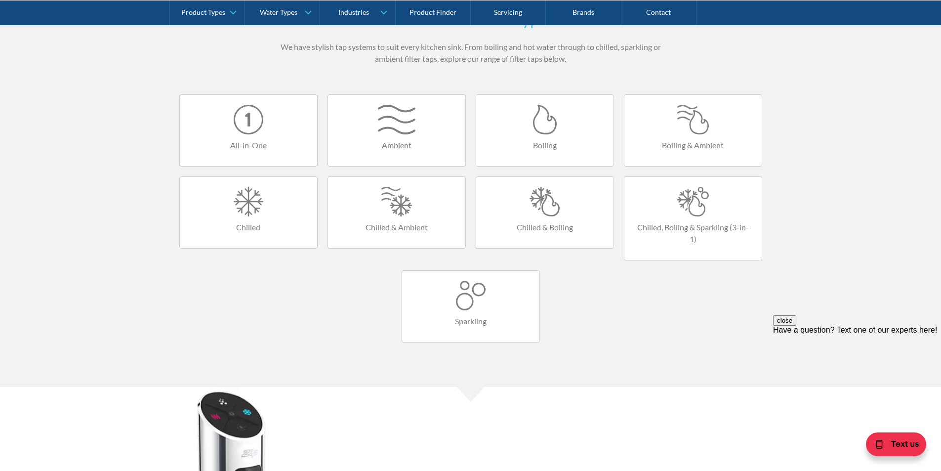
click at [258, 202] on div at bounding box center [249, 202] width 118 height 30
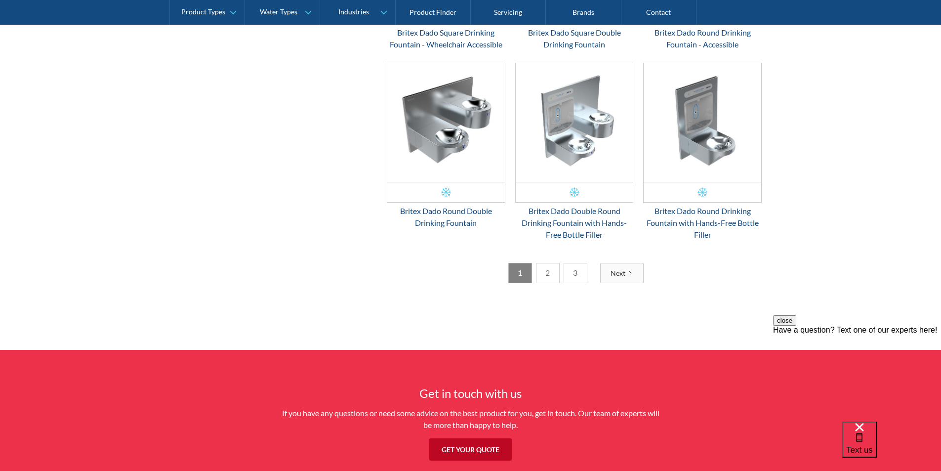
scroll to position [1531, 0]
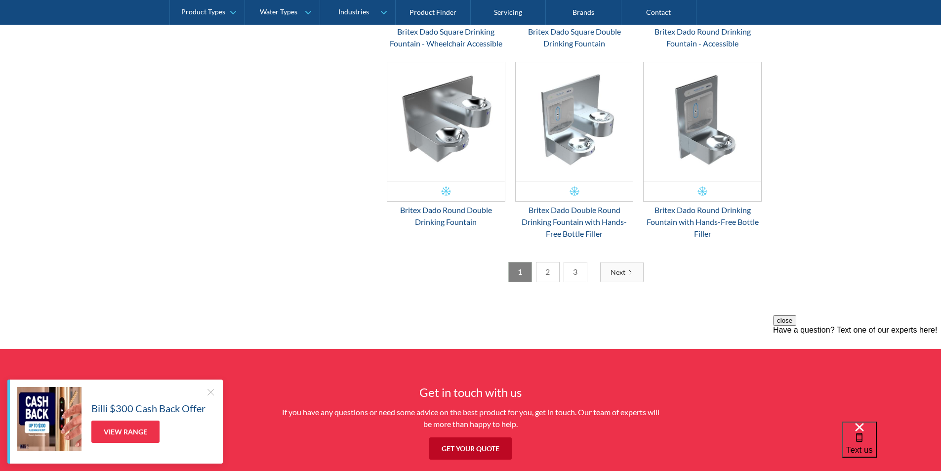
click at [545, 275] on link "2" at bounding box center [548, 272] width 24 height 20
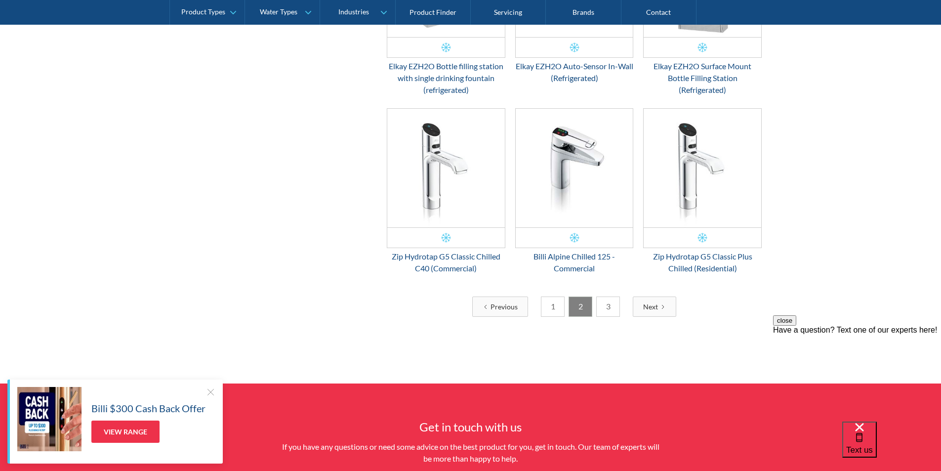
scroll to position [1464, 0]
click at [560, 179] on img "Email Form 3" at bounding box center [575, 167] width 118 height 119
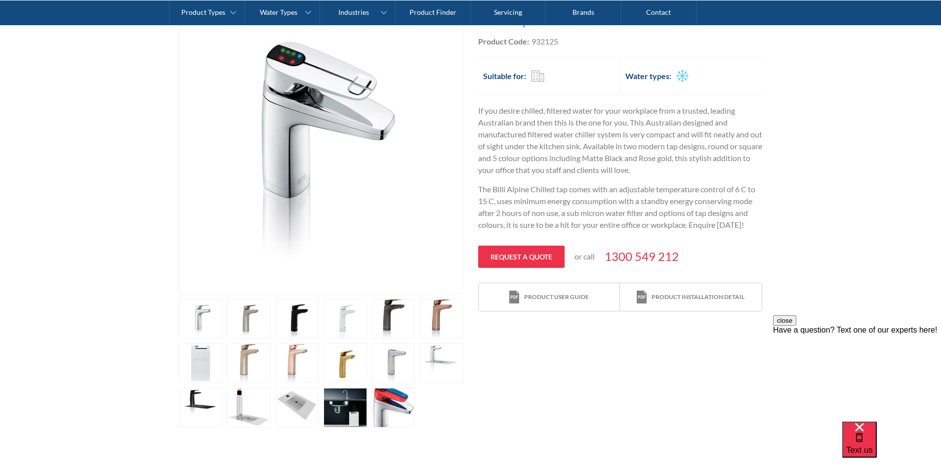
scroll to position [148, 0]
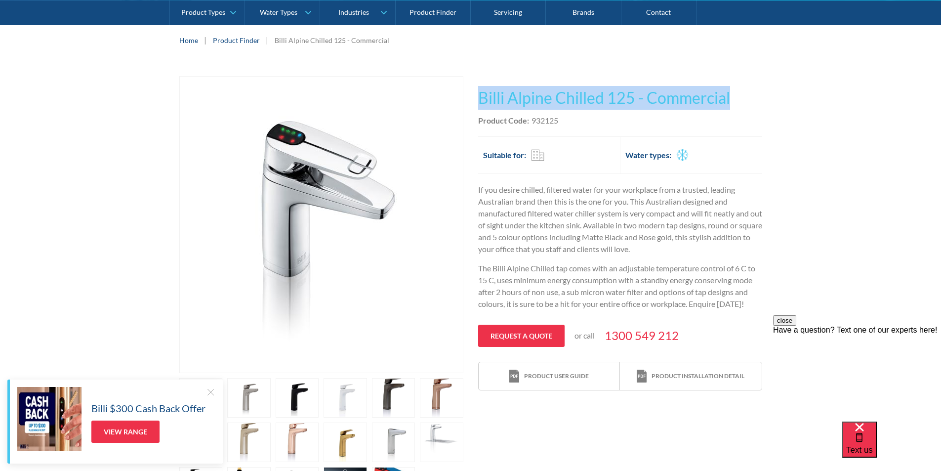
drag, startPoint x: 734, startPoint y: 95, endPoint x: 478, endPoint y: 87, distance: 256.4
click at [475, 83] on div "Play video Fits Most Brands Best Seller No items found. This tap design is incl…" at bounding box center [470, 291] width 583 height 430
copy h1 "Billi Alpine Chilled 125 - Commercial"
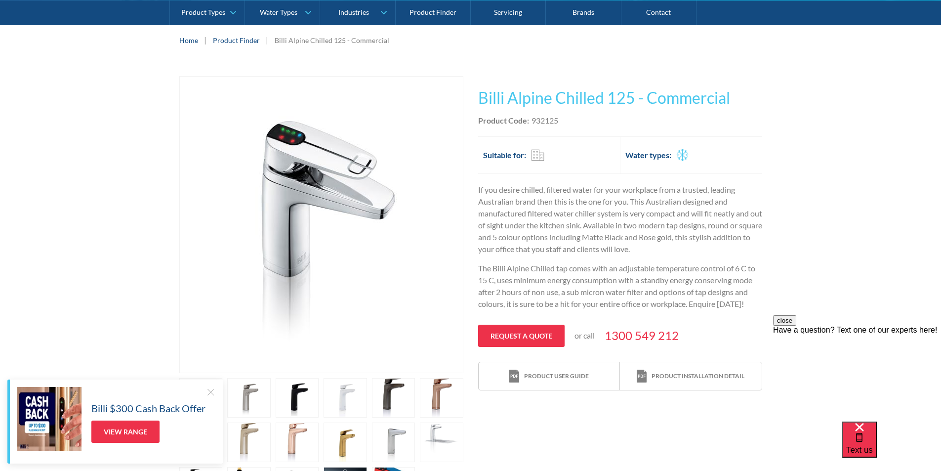
click at [579, 121] on div "Product Code: 932125" at bounding box center [620, 121] width 284 height 12
drag, startPoint x: 562, startPoint y: 120, endPoint x: 531, endPoint y: 120, distance: 30.6
click at [531, 120] on div "Product Code: 932125" at bounding box center [620, 121] width 284 height 12
copy div "932125"
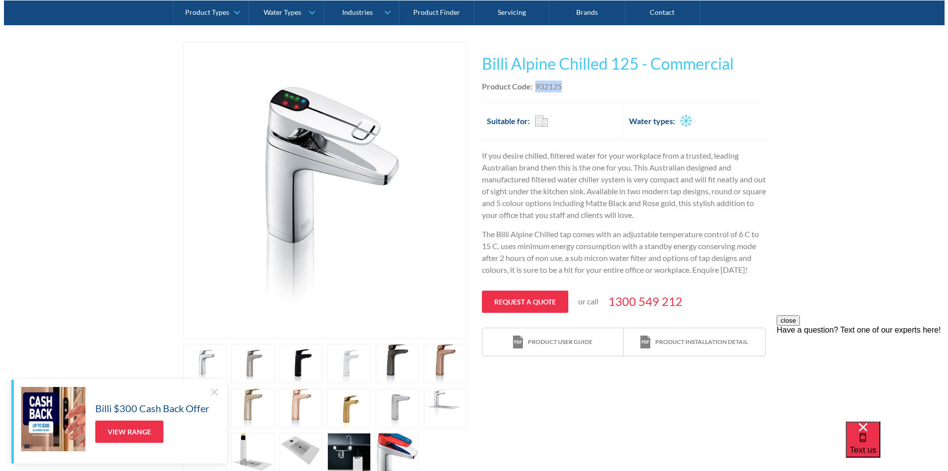
scroll to position [198, 0]
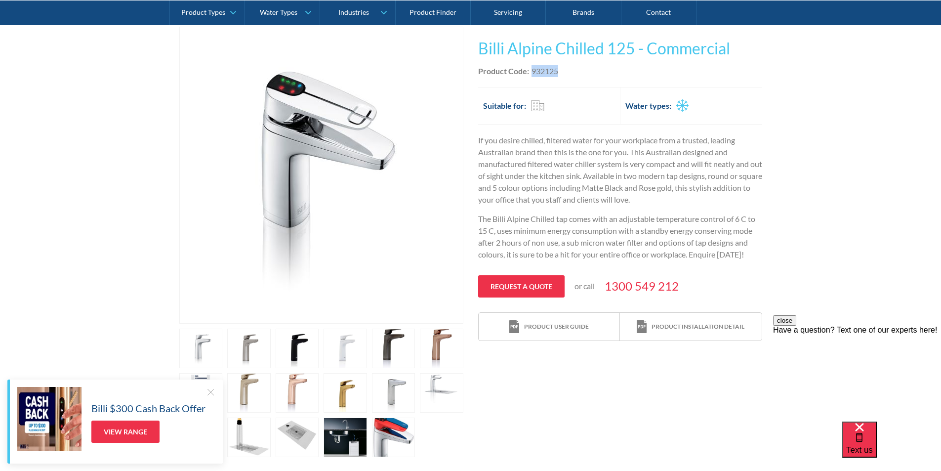
click at [302, 343] on link "open lightbox" at bounding box center [297, 348] width 43 height 40
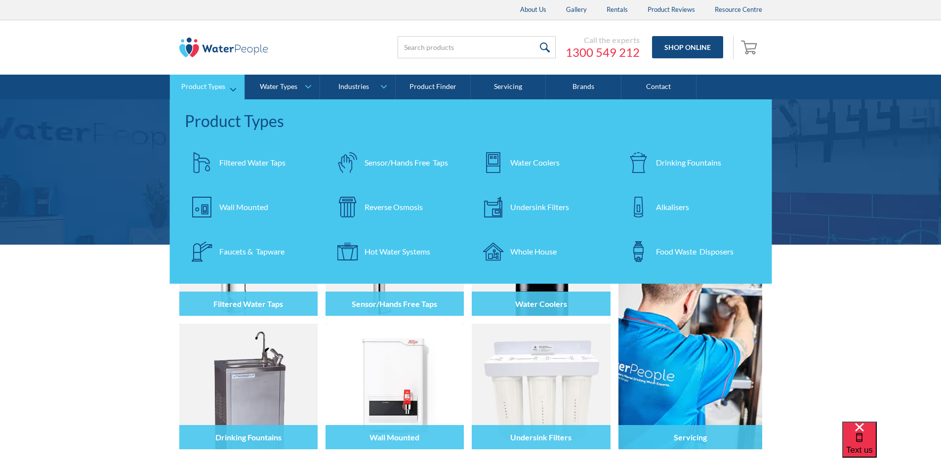
click at [245, 160] on div "Filtered Water Taps" at bounding box center [252, 163] width 66 height 12
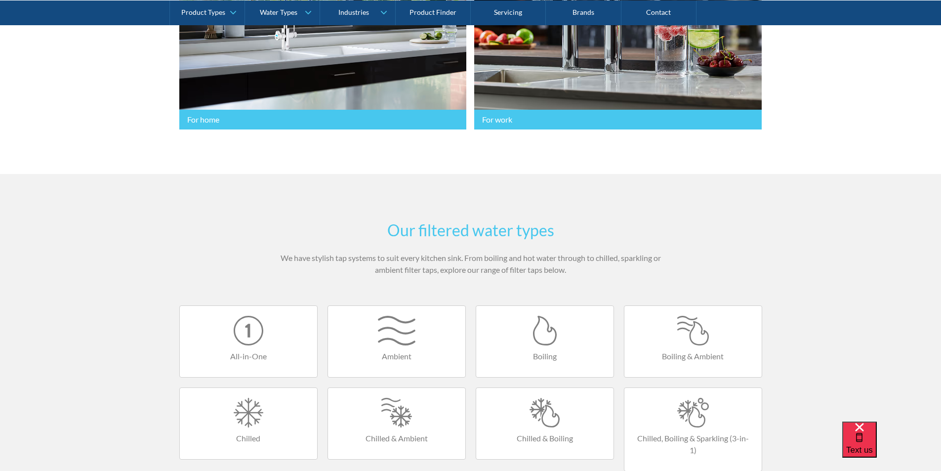
scroll to position [543, 0]
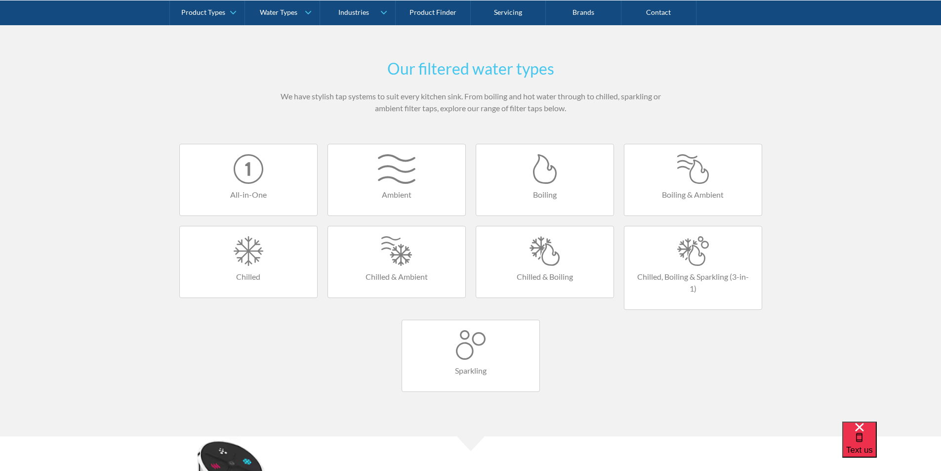
click at [542, 264] on div at bounding box center [545, 251] width 118 height 30
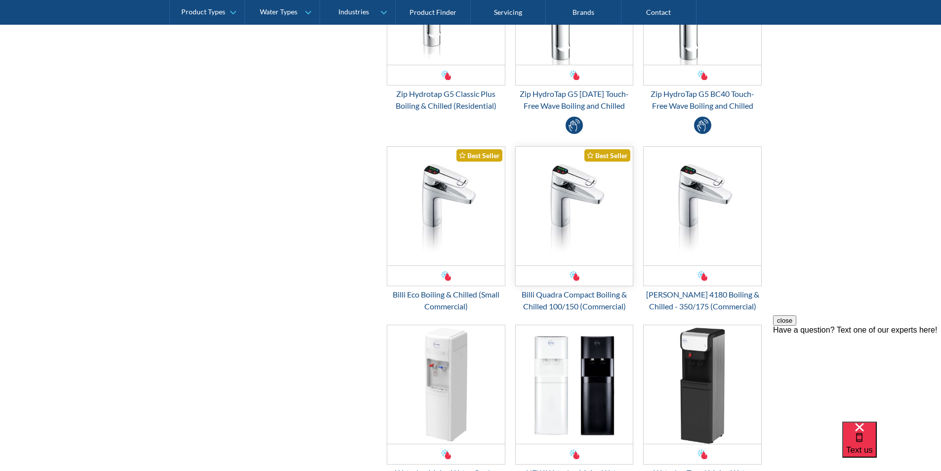
click at [569, 245] on img "Email Form 3" at bounding box center [575, 206] width 118 height 119
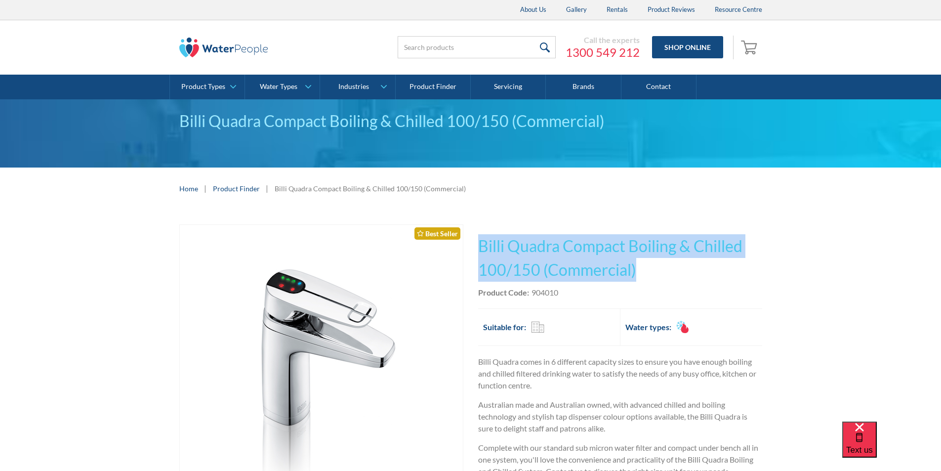
drag, startPoint x: 640, startPoint y: 269, endPoint x: 477, endPoint y: 240, distance: 165.6
click at [477, 240] on div "Play video Fits Most Brands Best Seller No items found. This tap design is incl…" at bounding box center [470, 439] width 583 height 431
copy h1 "Billi Quadra Compact Boiling & Chilled 100/150 (Commercial)"
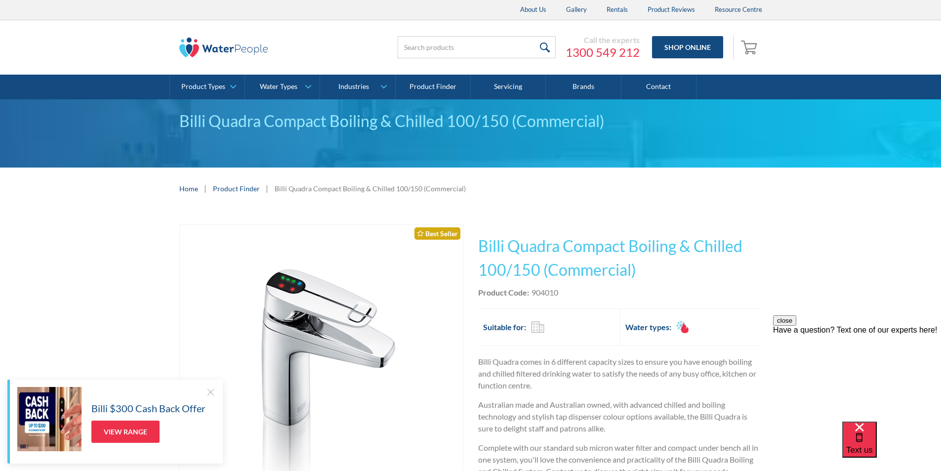
click at [568, 295] on div "Product Code: 904010" at bounding box center [620, 292] width 284 height 12
drag, startPoint x: 562, startPoint y: 289, endPoint x: 537, endPoint y: 294, distance: 25.2
click at [532, 295] on div "Product Code: 904010" at bounding box center [620, 292] width 284 height 12
copy div "904010"
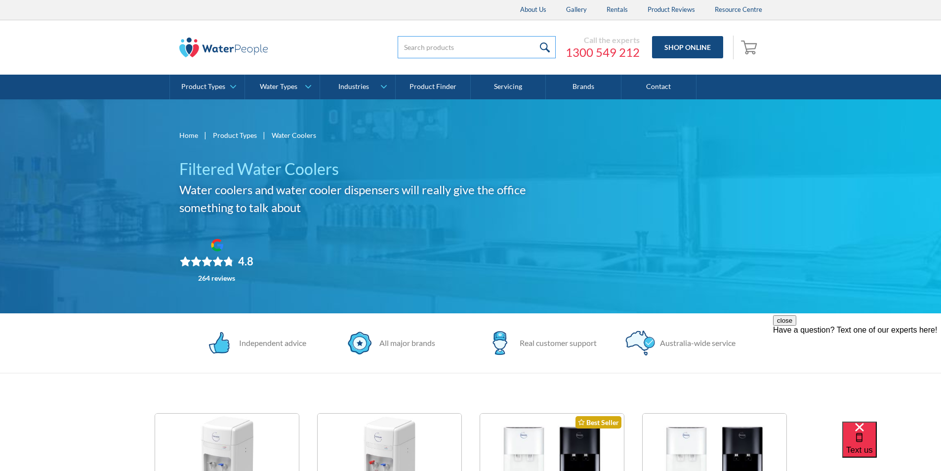
click at [419, 47] on input "search" at bounding box center [477, 47] width 158 height 22
type input "chiller"
click at [546, 45] on input "submit" at bounding box center [544, 47] width 21 height 22
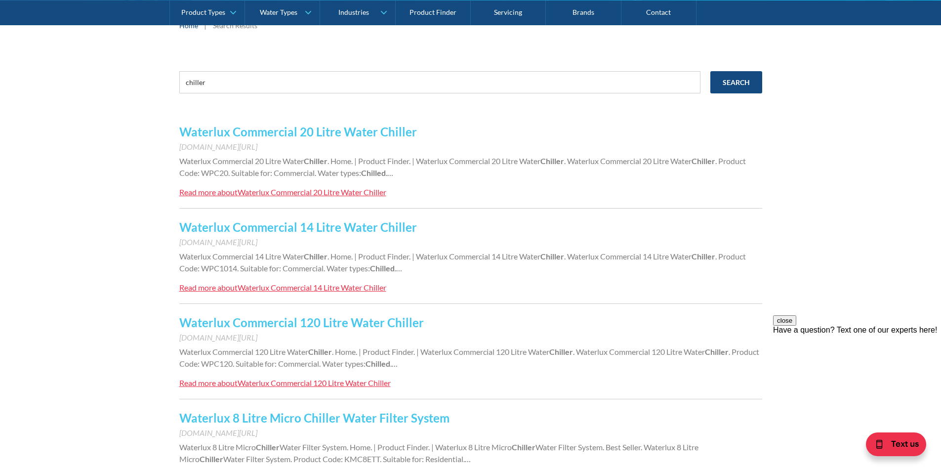
click at [272, 325] on link "Waterlux Commercial 120 Litre Water Chiller" at bounding box center [301, 322] width 244 height 14
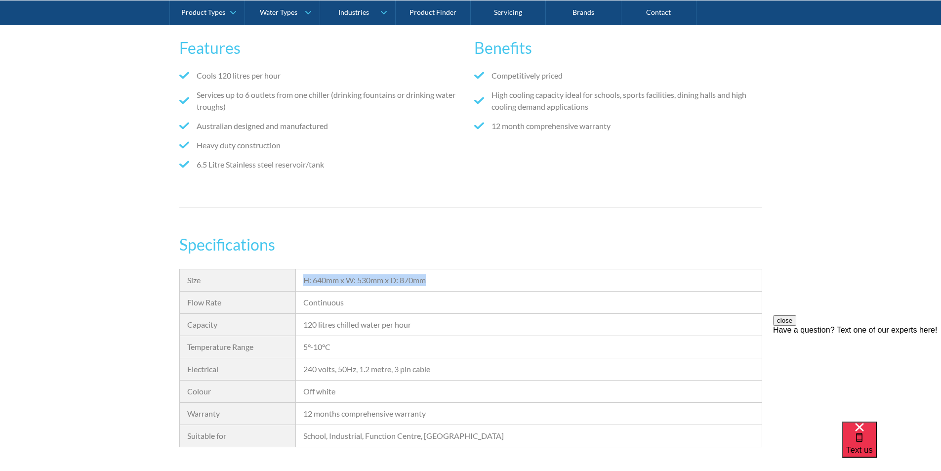
drag, startPoint x: 435, startPoint y: 279, endPoint x: 306, endPoint y: 284, distance: 129.0
click at [302, 284] on div "H: 640mm x W: 530mm x D: 870mm" at bounding box center [528, 280] width 465 height 22
copy div "H: 640mm x W: 530mm x D: 870mm"
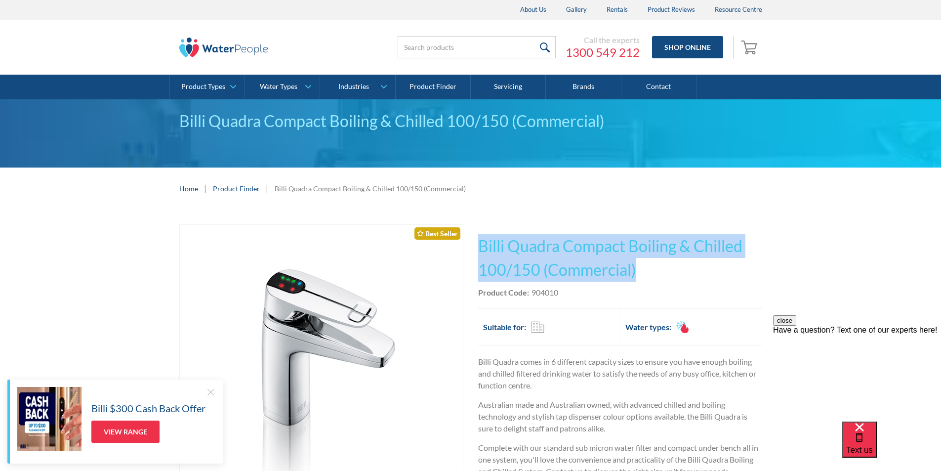
drag, startPoint x: 642, startPoint y: 270, endPoint x: 480, endPoint y: 246, distance: 163.7
click at [480, 246] on h1 "Billi Quadra Compact Boiling & Chilled 100/150 (Commercial)" at bounding box center [620, 257] width 284 height 47
copy h1 "Billi Quadra Compact Boiling & Chilled 100/150 (Commercial)"
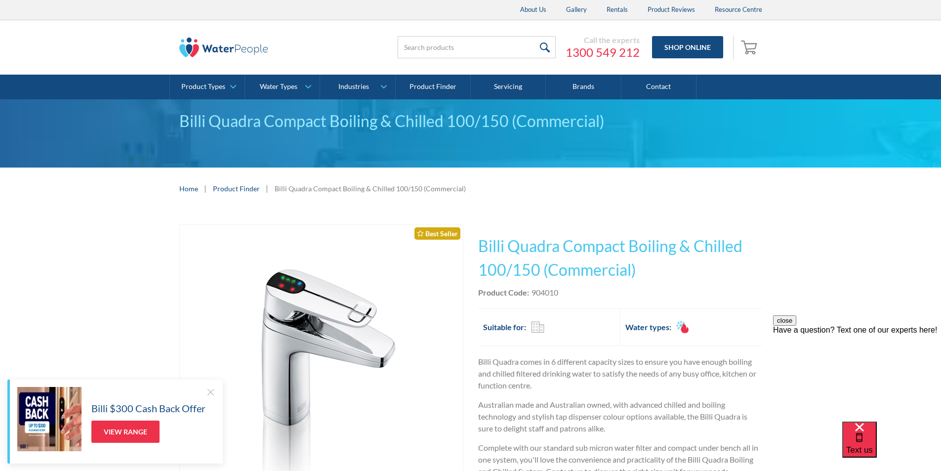
click at [559, 291] on div "Product Code: 904010" at bounding box center [620, 292] width 284 height 12
drag, startPoint x: 559, startPoint y: 290, endPoint x: 532, endPoint y: 292, distance: 26.2
click at [532, 292] on div "Product Code: 904010" at bounding box center [620, 292] width 284 height 12
copy div "904010"
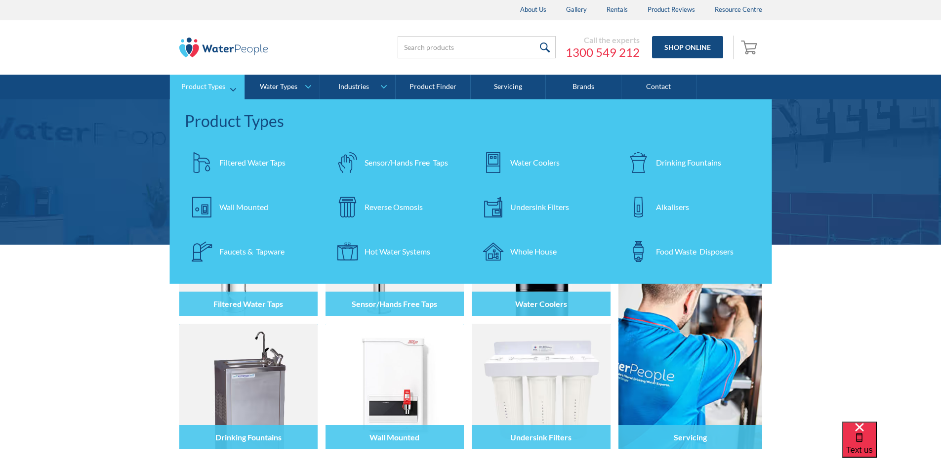
click at [243, 157] on div "Filtered Water Taps" at bounding box center [252, 163] width 66 height 12
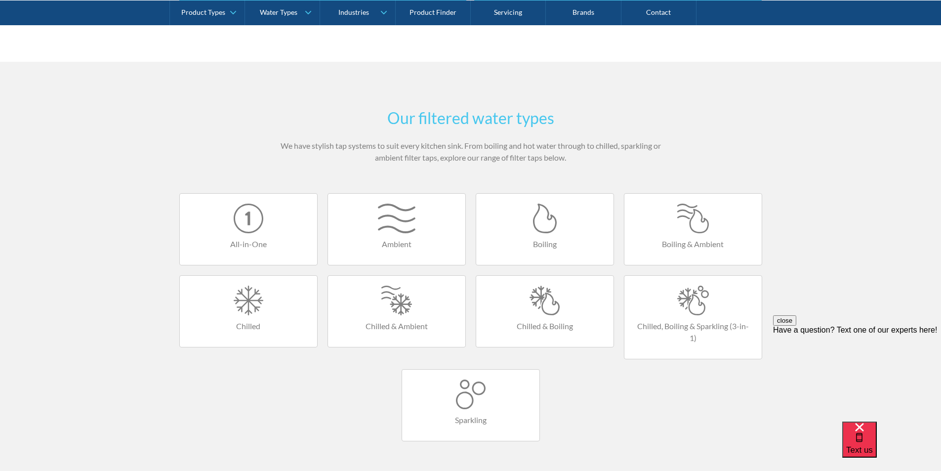
click at [547, 307] on div at bounding box center [545, 300] width 118 height 30
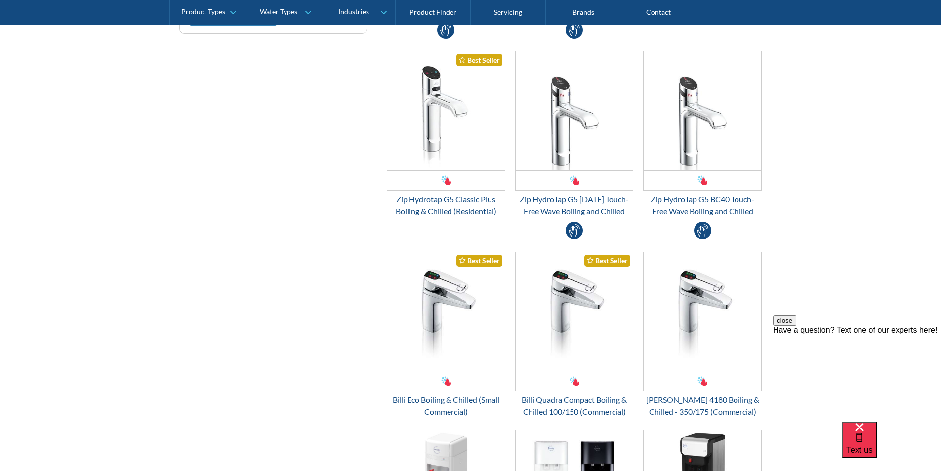
scroll to position [543, 0]
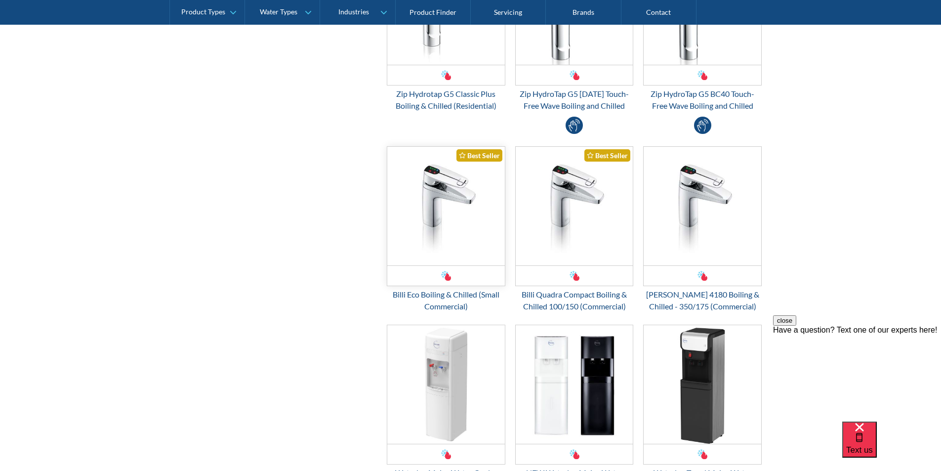
click at [440, 215] on img "Email Form 3" at bounding box center [446, 206] width 118 height 119
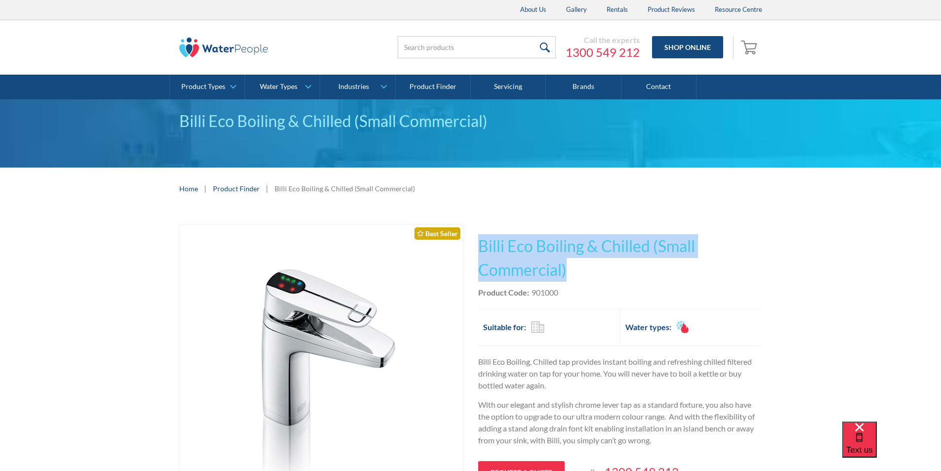
drag, startPoint x: 569, startPoint y: 268, endPoint x: 483, endPoint y: 243, distance: 89.9
click at [479, 239] on h1 "Billi Eco Boiling & Chilled (Small Commercial)" at bounding box center [620, 257] width 284 height 47
copy h1 "Billi Eco Boiling & Chilled (Small Commercial)"
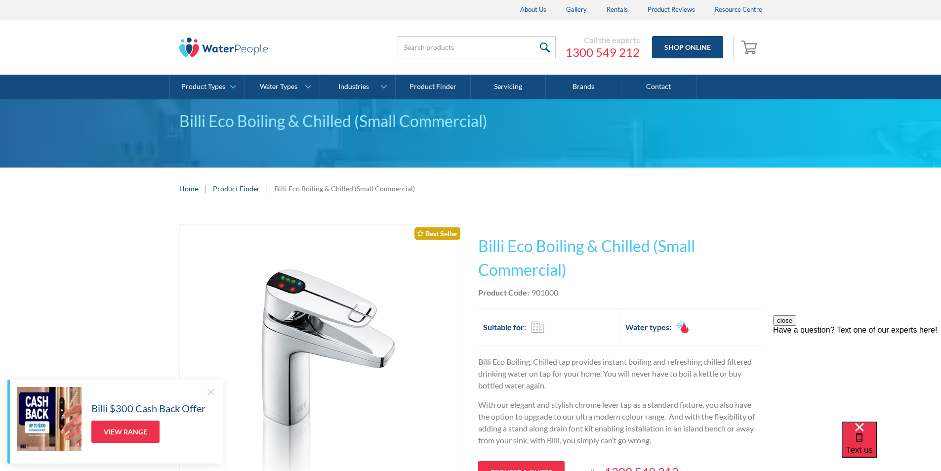
click at [561, 290] on div "Product Code: 901000" at bounding box center [620, 292] width 284 height 12
drag, startPoint x: 561, startPoint y: 289, endPoint x: 532, endPoint y: 293, distance: 28.9
click at [531, 290] on div "Product Code: 901000" at bounding box center [620, 292] width 284 height 12
click at [575, 293] on div "Product Code: 901000" at bounding box center [620, 292] width 284 height 12
click at [574, 293] on div "Product Code: 901000" at bounding box center [620, 292] width 284 height 12
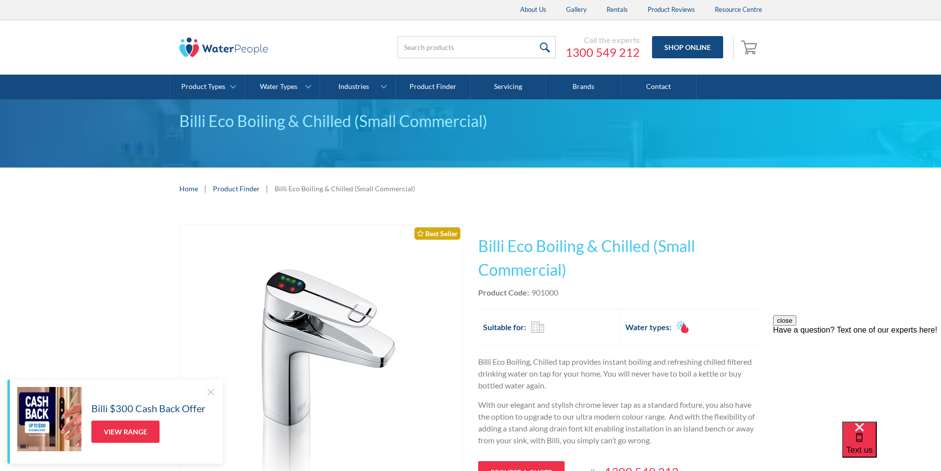
click at [574, 293] on div "Product Code: 901000" at bounding box center [620, 292] width 284 height 12
click at [564, 289] on div "Product Code: 901000" at bounding box center [620, 292] width 284 height 12
drag, startPoint x: 534, startPoint y: 292, endPoint x: 564, endPoint y: 292, distance: 30.1
click at [564, 292] on div "Product Code: 901000" at bounding box center [620, 292] width 284 height 12
copy div "901000"
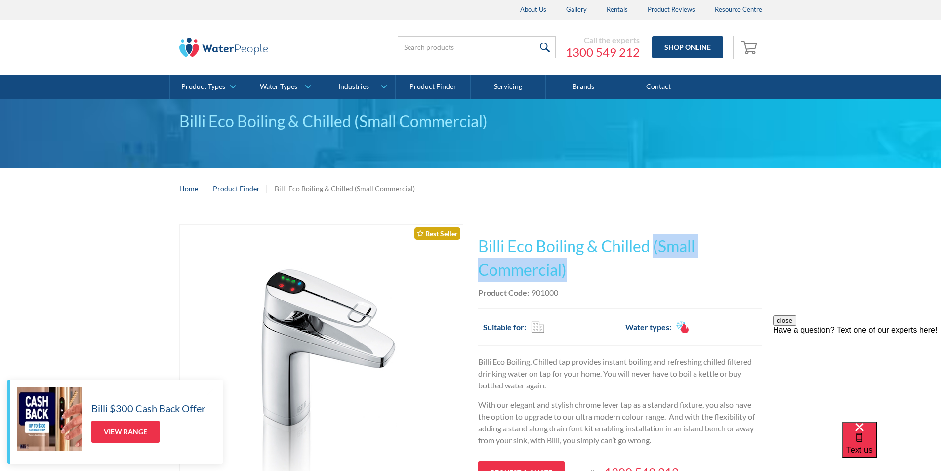
drag, startPoint x: 548, startPoint y: 267, endPoint x: 651, endPoint y: 241, distance: 106.5
click at [651, 241] on h1 "Billi Eco Boiling & Chilled (Small Commercial)" at bounding box center [620, 257] width 284 height 47
copy h1 "(Small Commercial)"
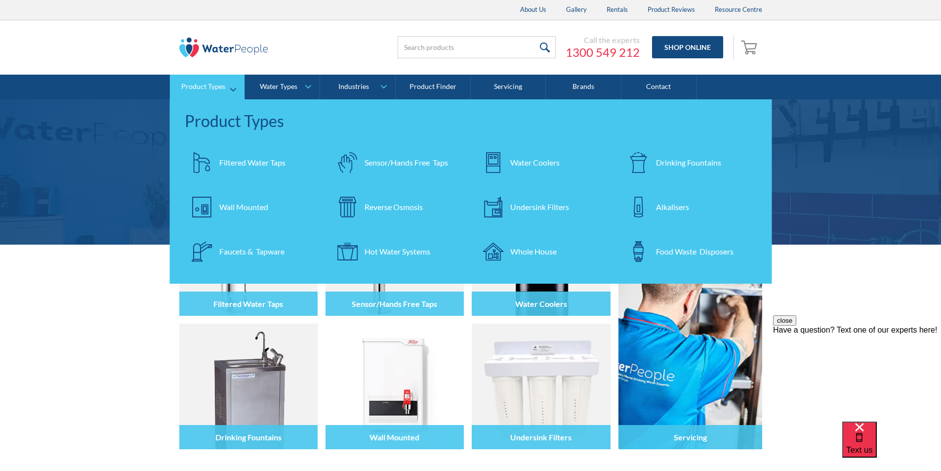
click at [514, 162] on div "Water Coolers" at bounding box center [534, 163] width 49 height 12
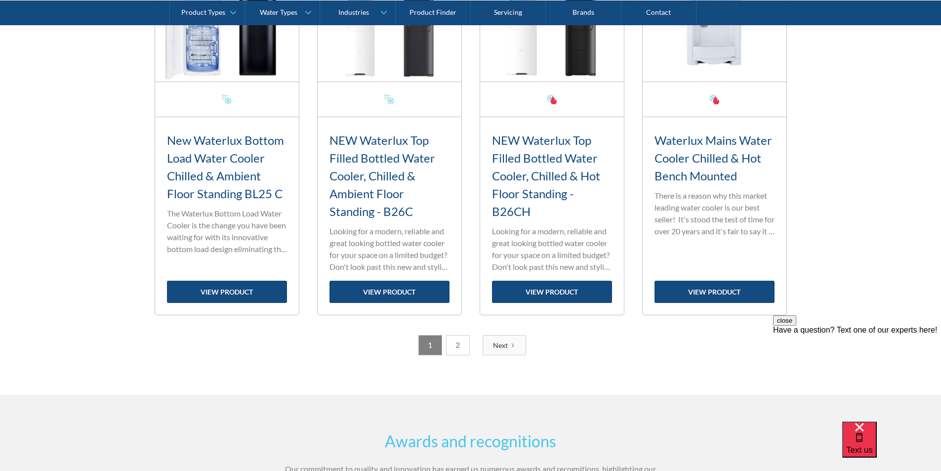
scroll to position [1676, 0]
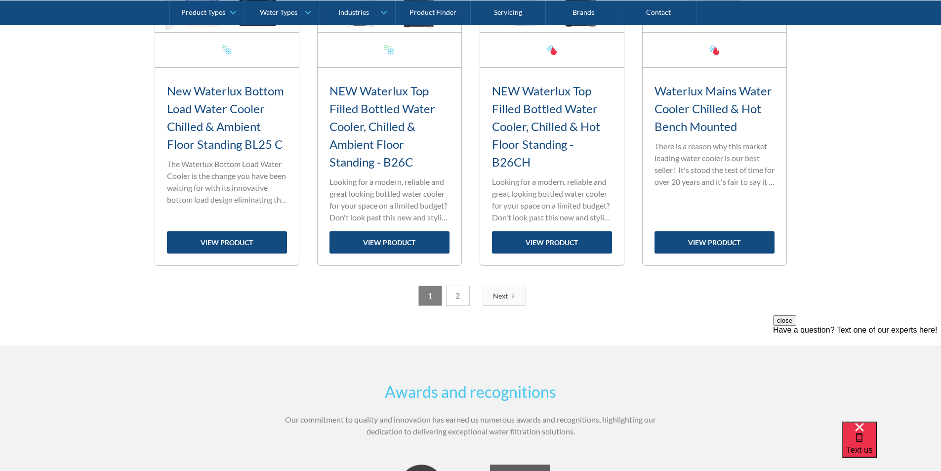
click at [458, 297] on link "2" at bounding box center [458, 295] width 24 height 20
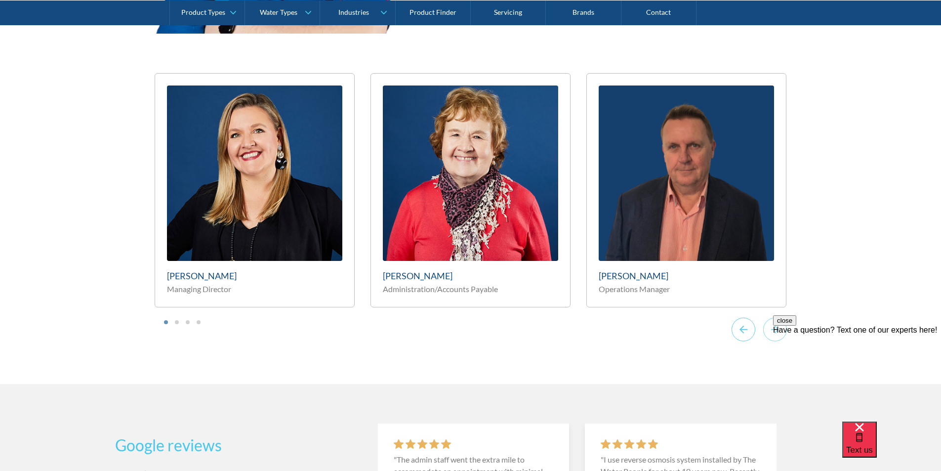
click at [741, 317] on icon "Go to last slide" at bounding box center [743, 329] width 24 height 24
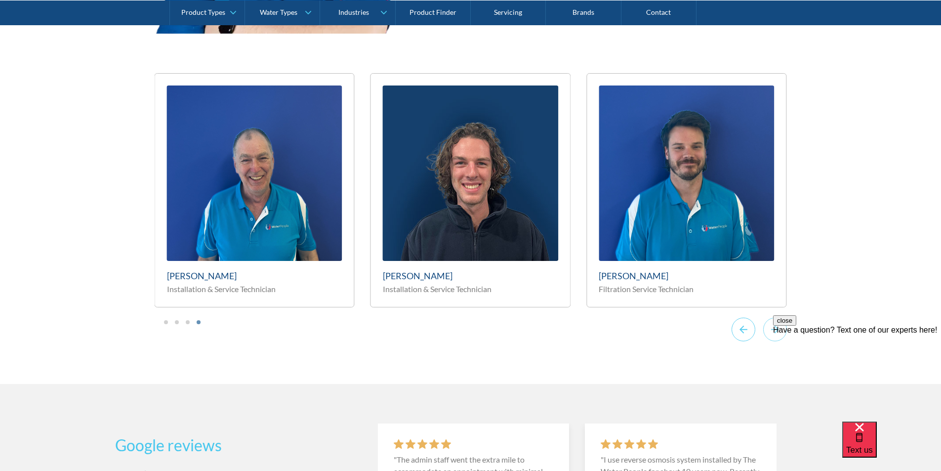
click at [740, 317] on icon "Previous slide" at bounding box center [743, 329] width 24 height 24
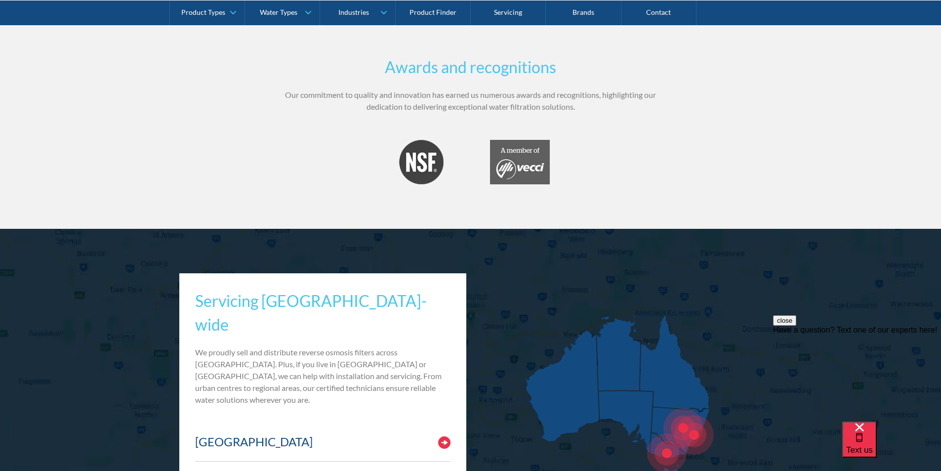
scroll to position [688, 0]
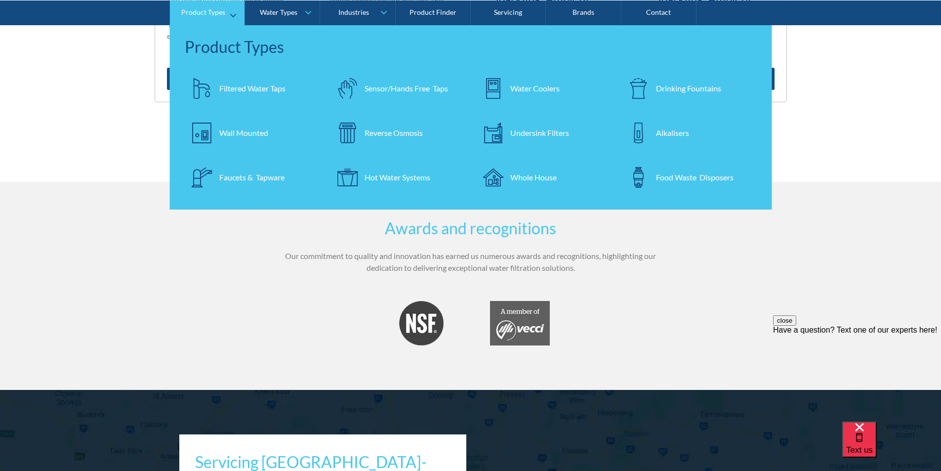
click at [549, 84] on div "Water Coolers" at bounding box center [534, 88] width 49 height 12
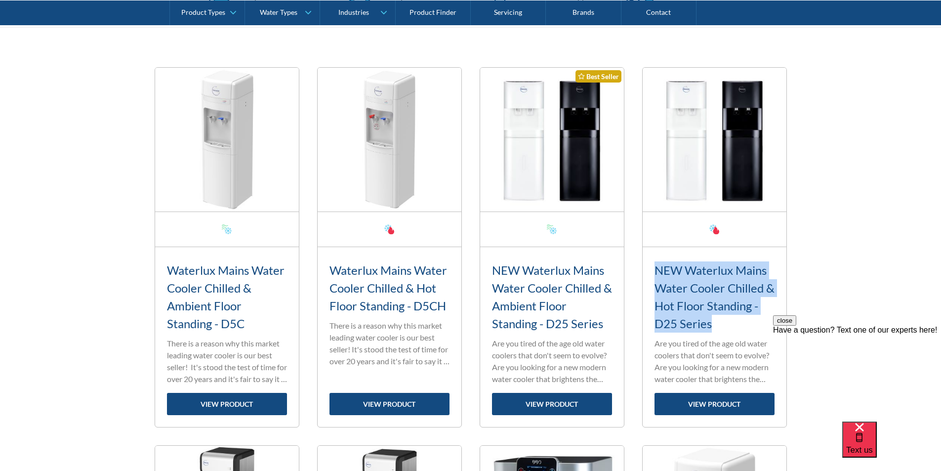
drag, startPoint x: 699, startPoint y: 318, endPoint x: 657, endPoint y: 276, distance: 60.1
click at [657, 274] on h3 "NEW Waterlux Mains Water Cooler Chilled & Hot Floor Standing - D25 Series" at bounding box center [714, 296] width 120 height 71
copy h3 "NEW Waterlux Mains Water Cooler Chilled & Hot Floor Standing - D25 Series"
